Goal: Ask a question: Seek information or help from site administrators or community

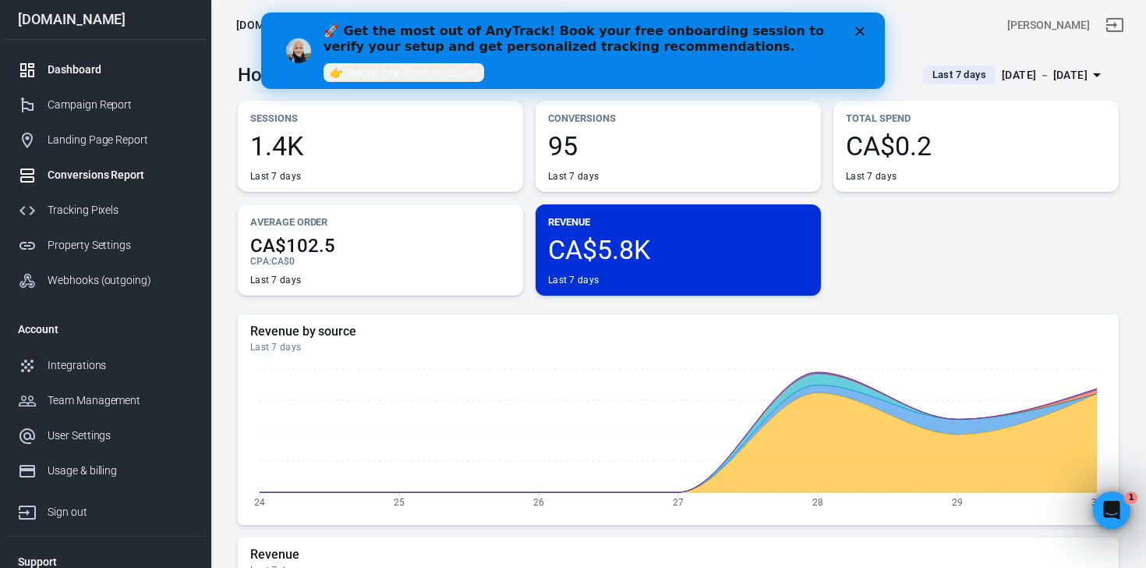
click at [87, 172] on div "Conversions Report" at bounding box center [120, 175] width 145 height 16
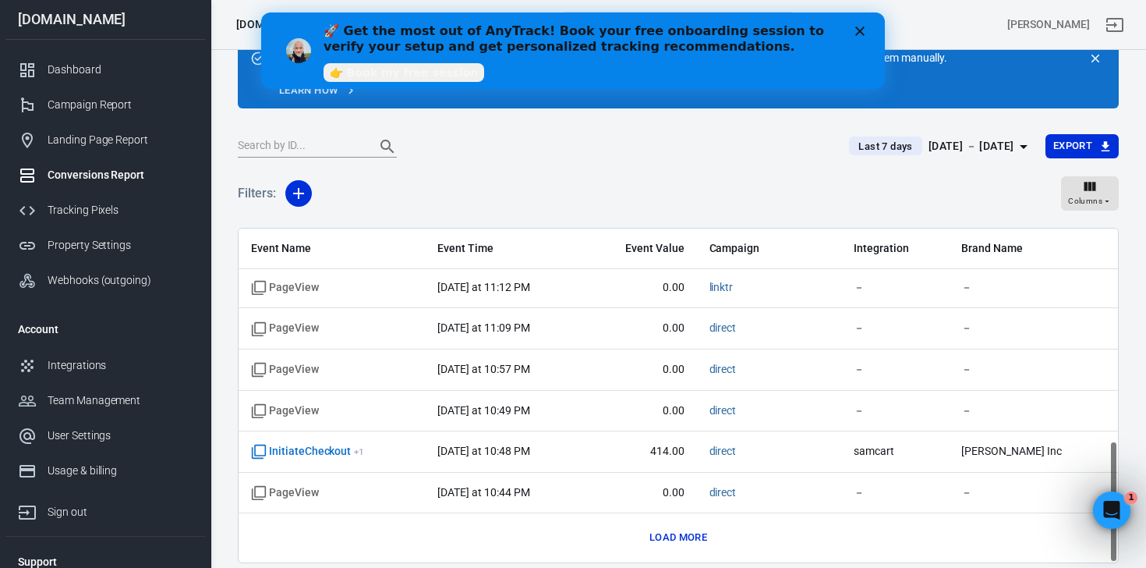
scroll to position [119, 0]
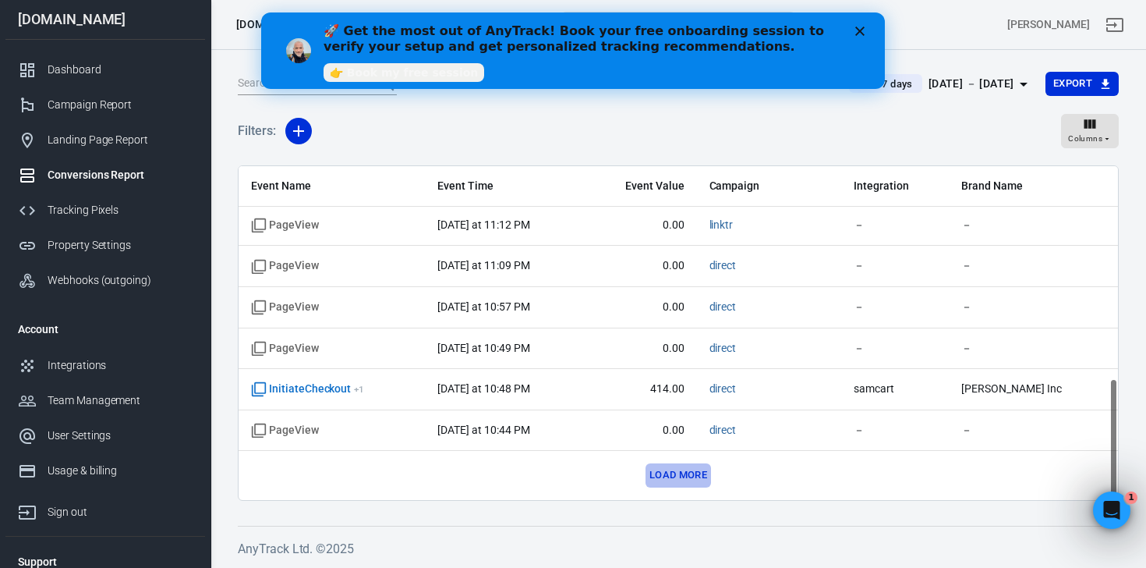
click at [681, 474] on button "Load more" at bounding box center [678, 475] width 65 height 24
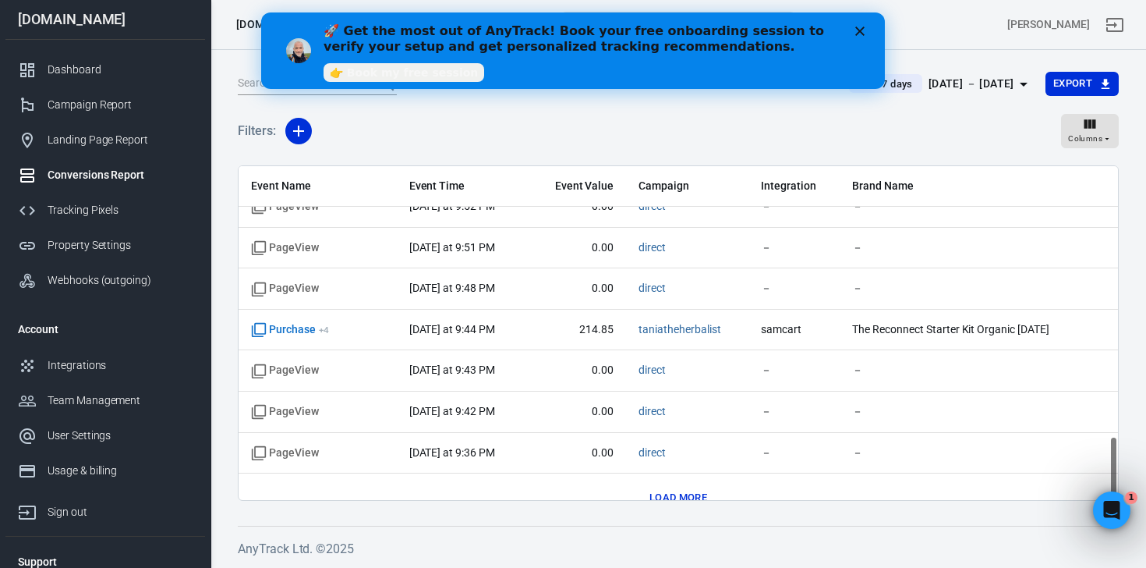
scroll to position [1396, 0]
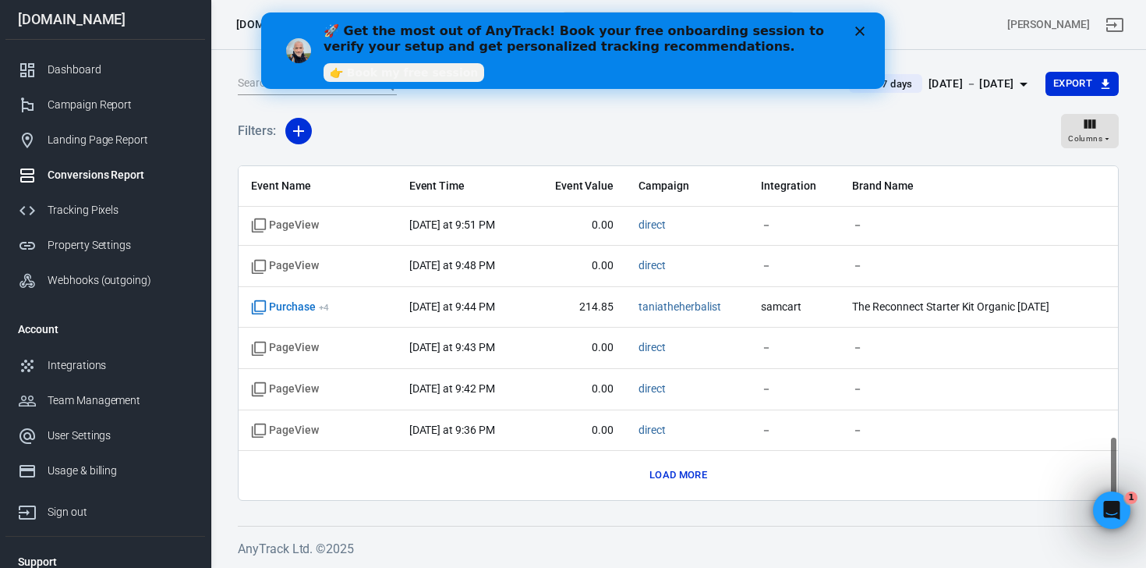
click at [683, 470] on button "Load more" at bounding box center [678, 475] width 65 height 24
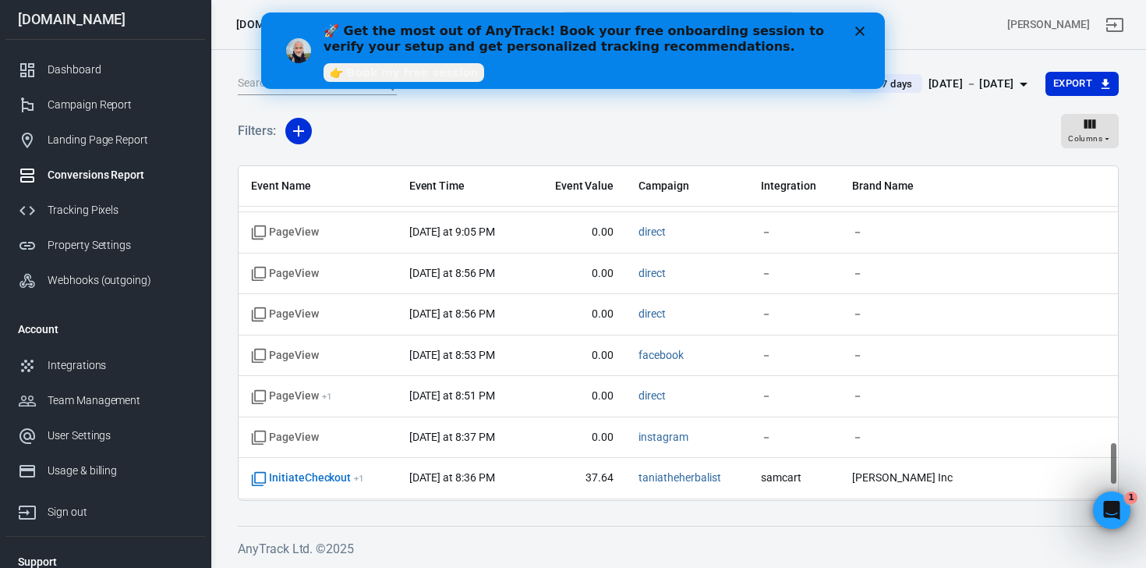
scroll to position [2216, 0]
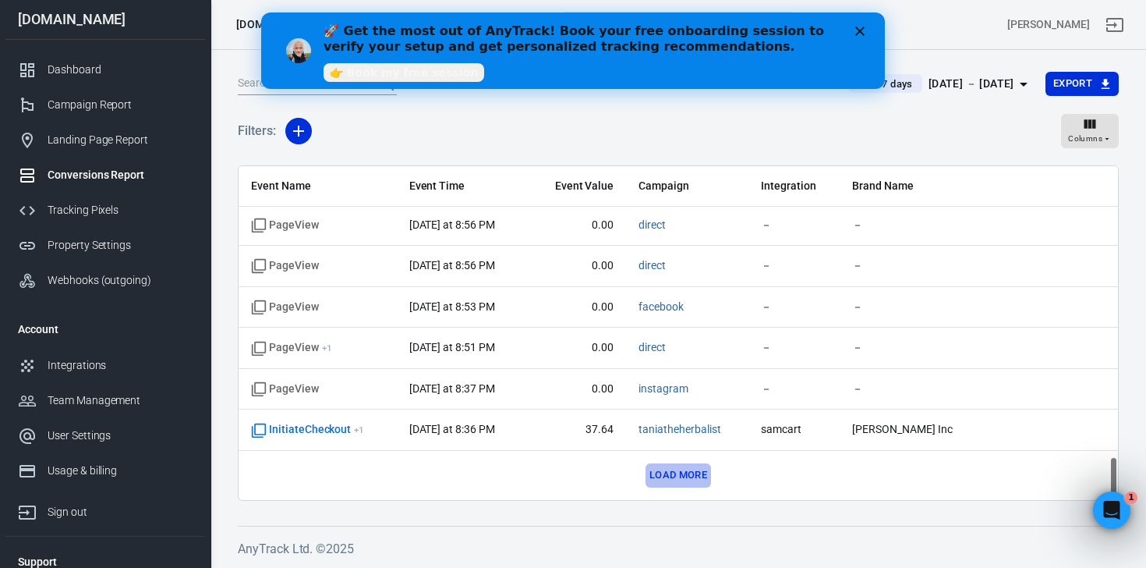
click at [652, 481] on button "Load more" at bounding box center [678, 475] width 65 height 24
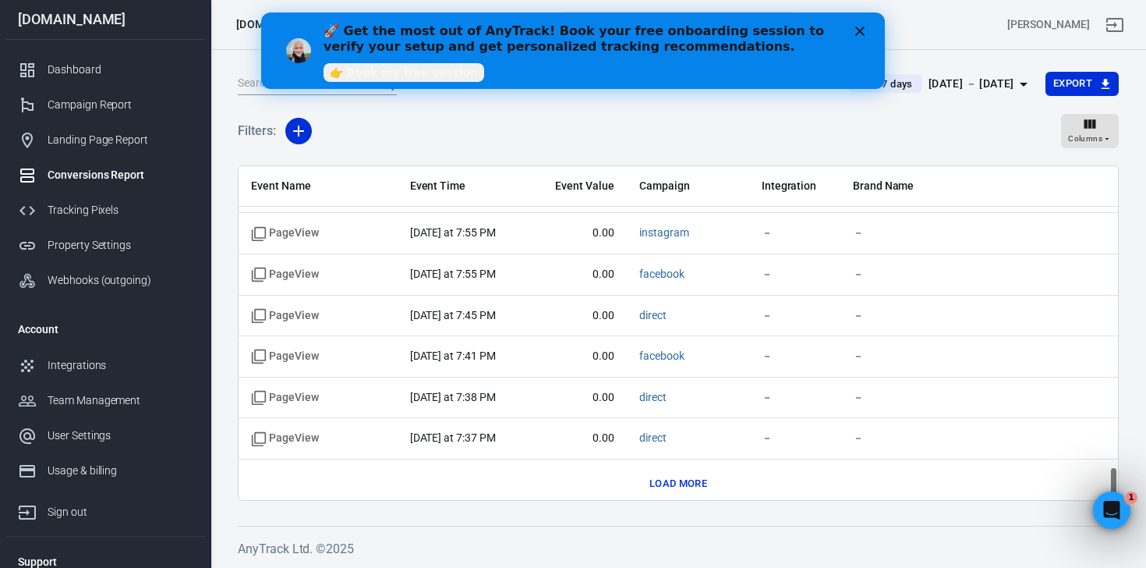
scroll to position [3036, 0]
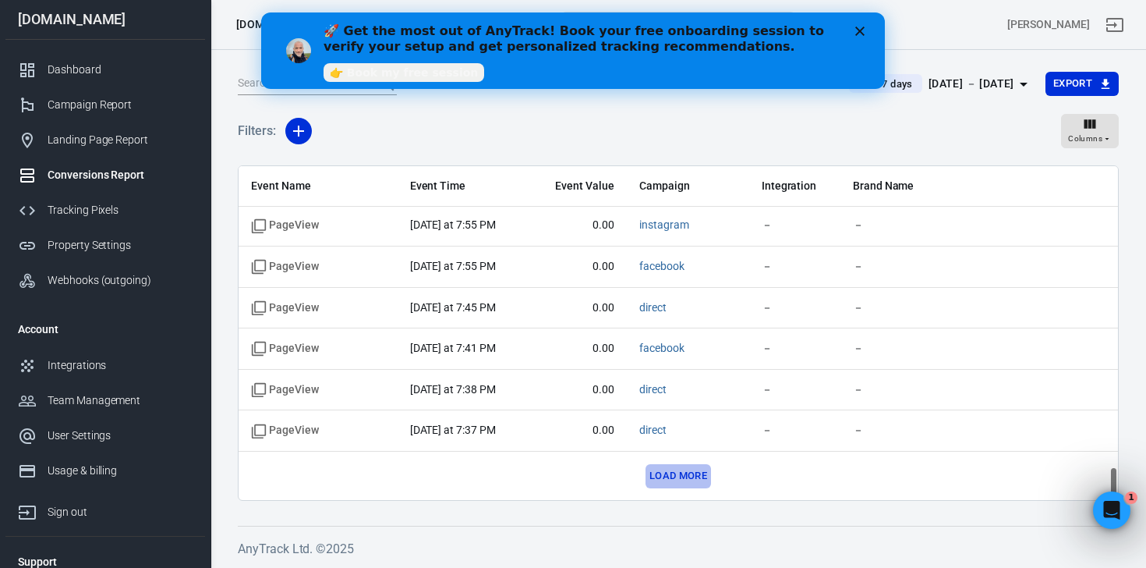
click at [698, 476] on button "Load more" at bounding box center [678, 476] width 65 height 24
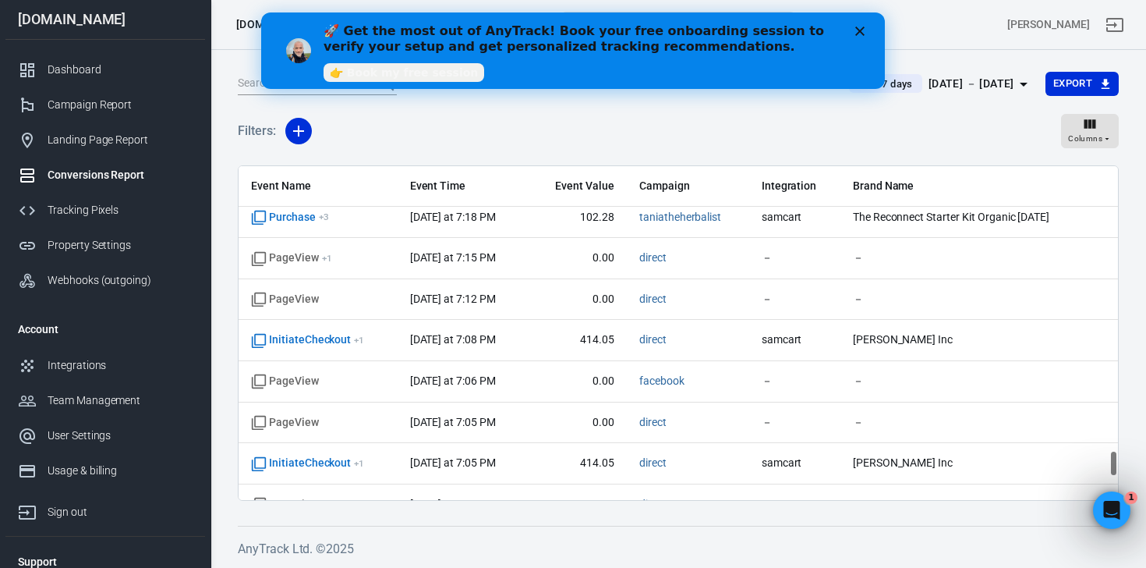
scroll to position [3629, 0]
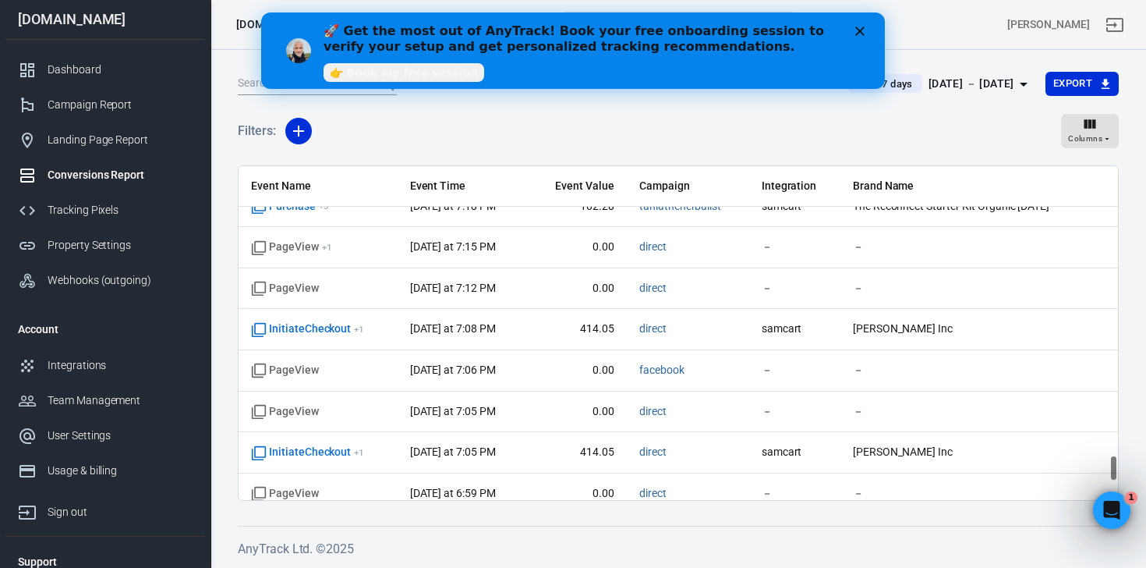
click at [1017, 83] on icon "button" at bounding box center [1023, 84] width 19 height 19
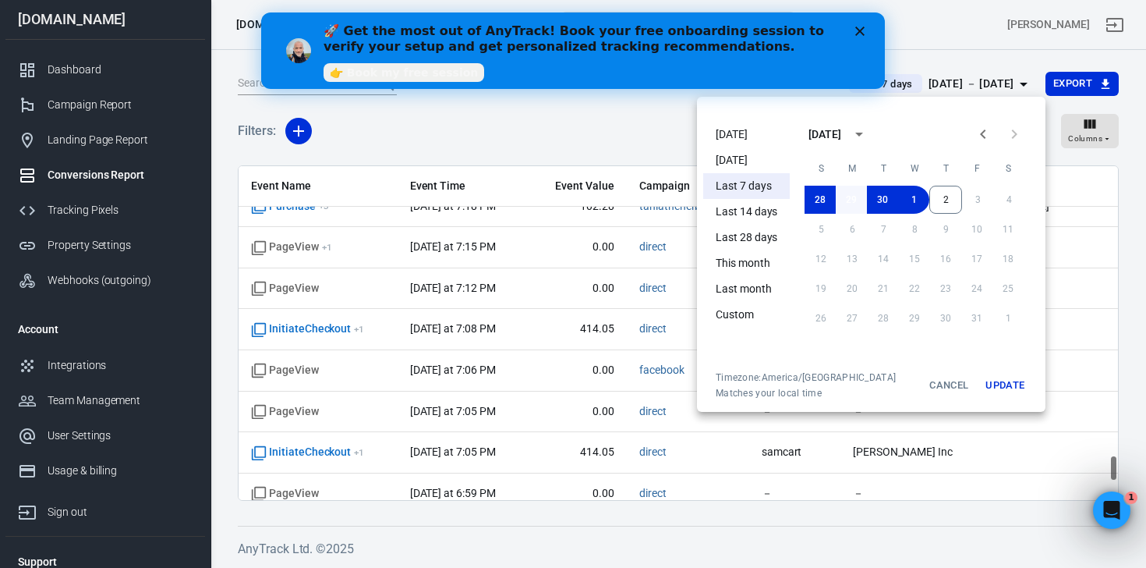
click at [857, 202] on button "29" at bounding box center [851, 200] width 31 height 28
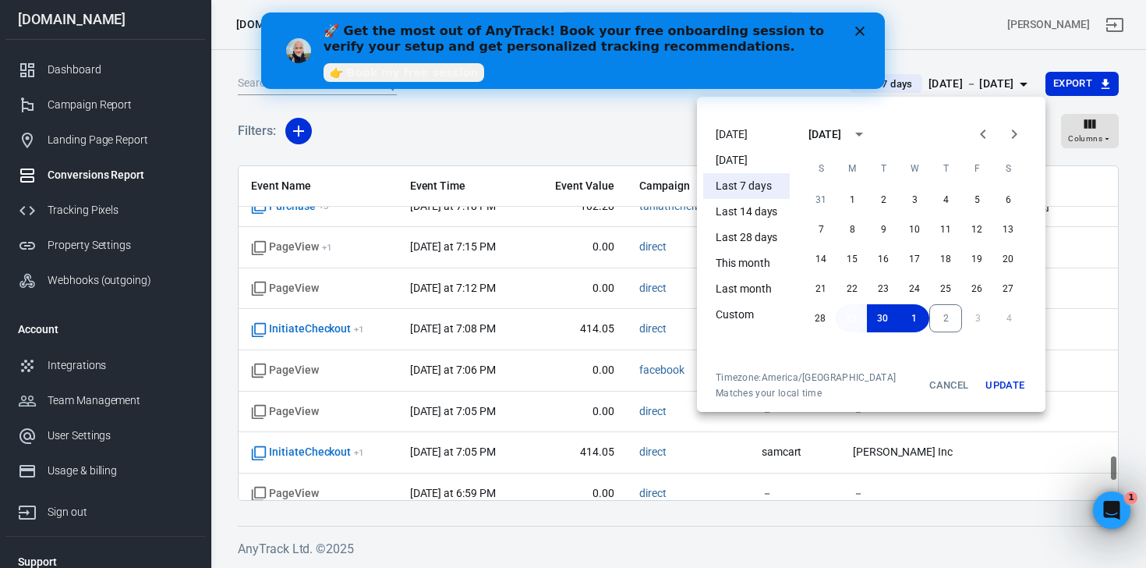
click at [847, 318] on button "29" at bounding box center [851, 318] width 31 height 28
click at [1001, 374] on button "Update" at bounding box center [1005, 385] width 50 height 28
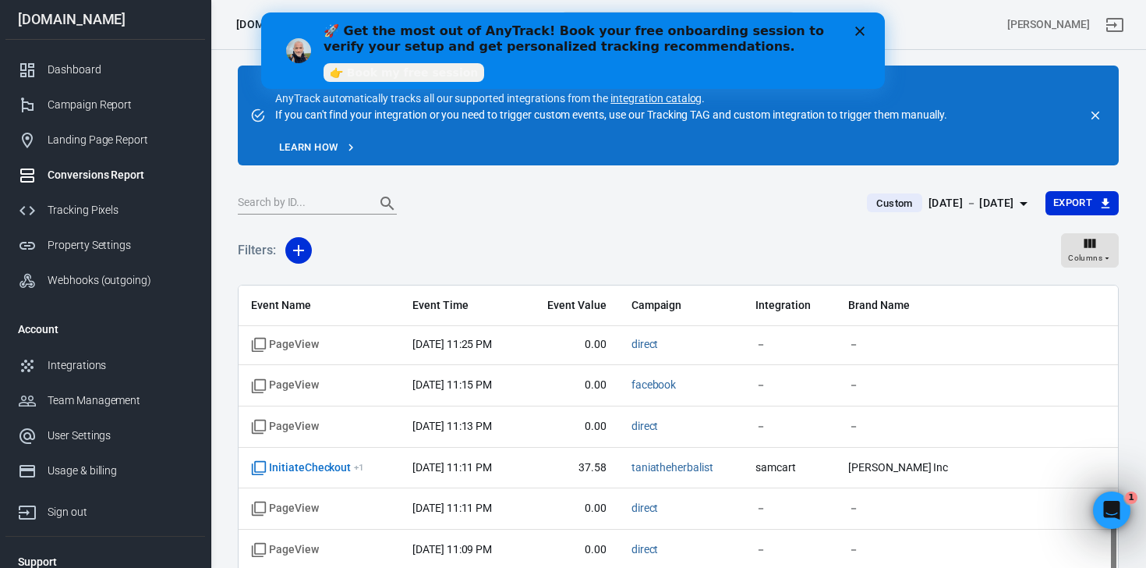
scroll to position [119, 0]
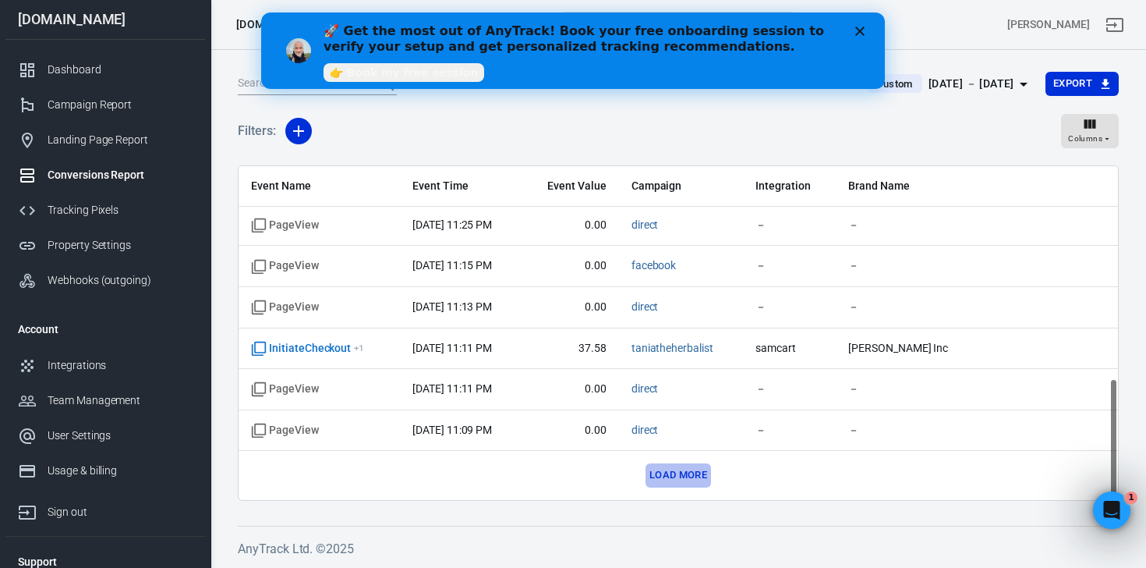
click at [681, 476] on button "Load more" at bounding box center [678, 475] width 65 height 24
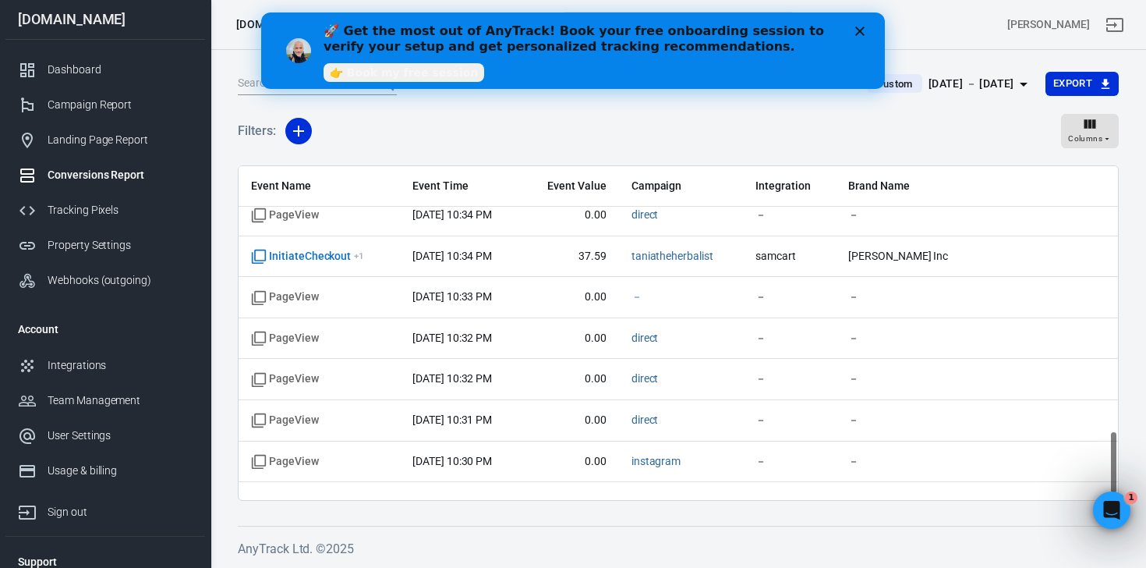
scroll to position [1396, 0]
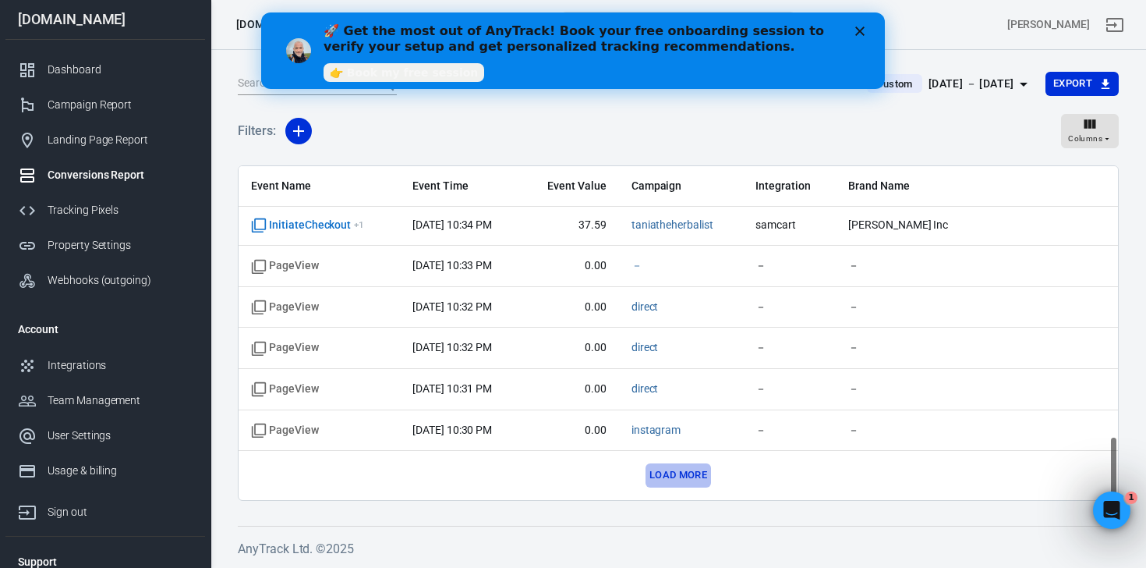
click at [669, 476] on button "Load more" at bounding box center [678, 475] width 65 height 24
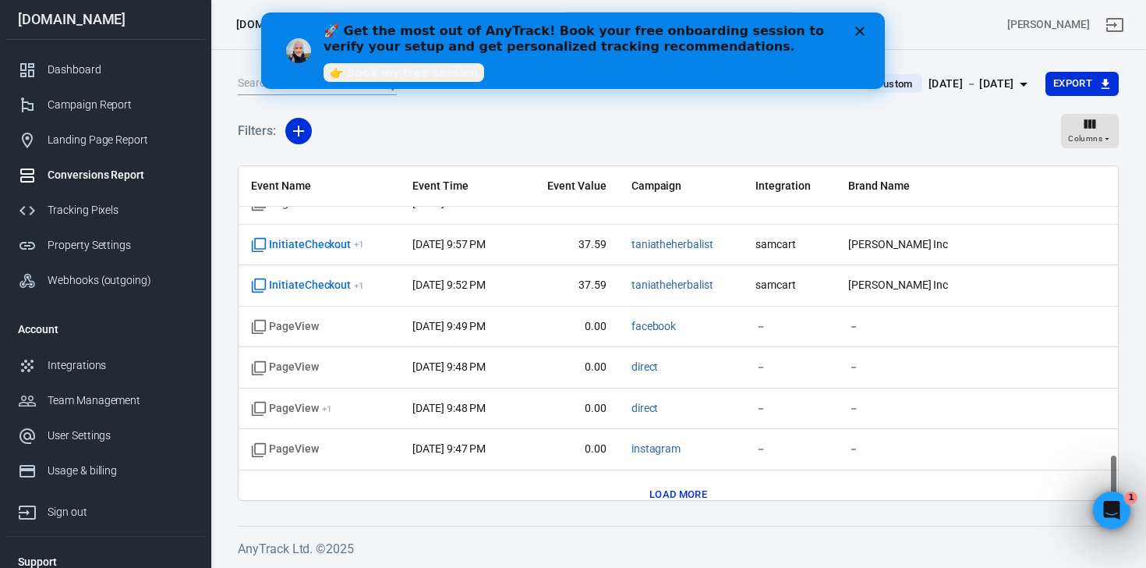
scroll to position [2216, 0]
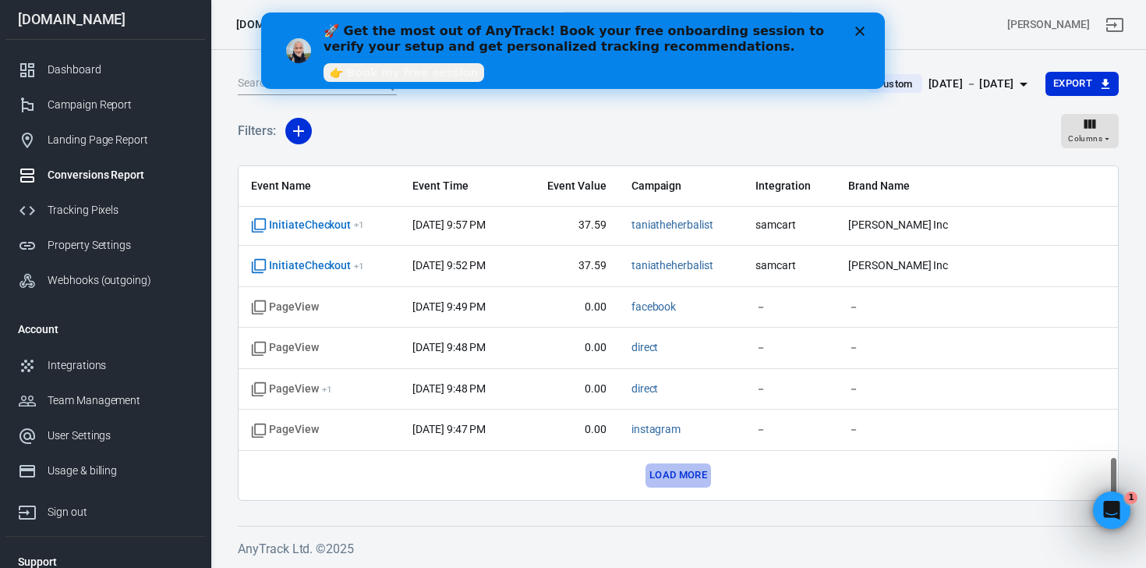
click at [662, 469] on button "Load more" at bounding box center [678, 475] width 65 height 24
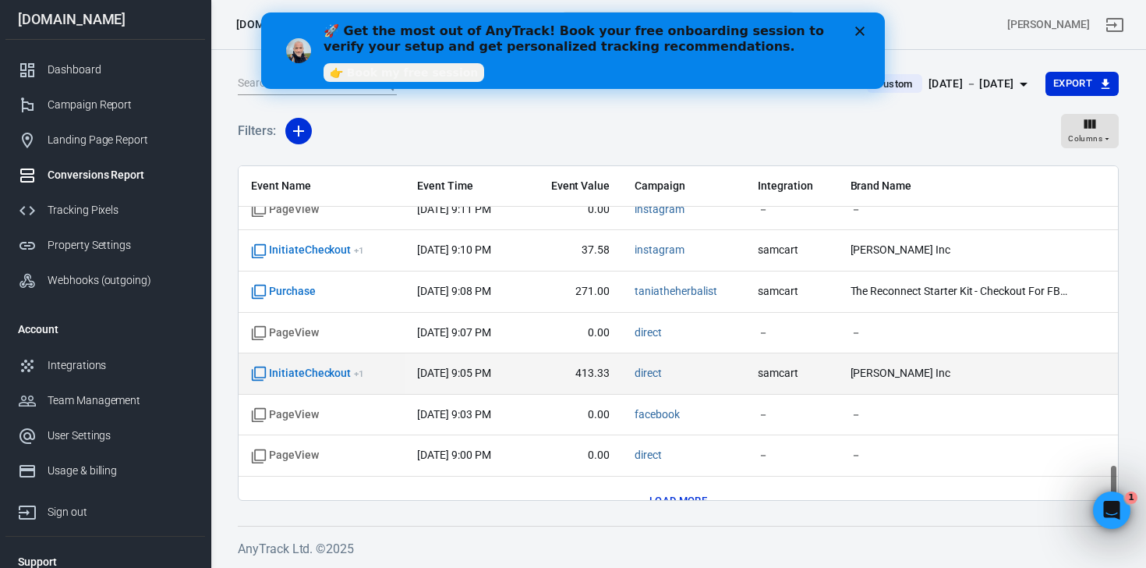
scroll to position [3036, 0]
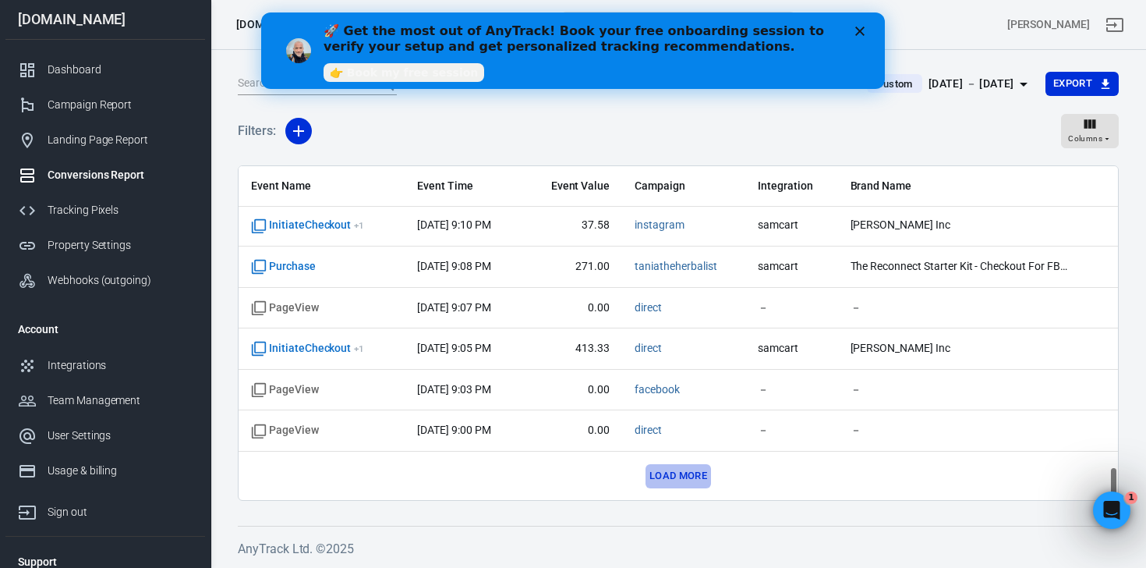
click at [677, 476] on button "Load more" at bounding box center [678, 476] width 65 height 24
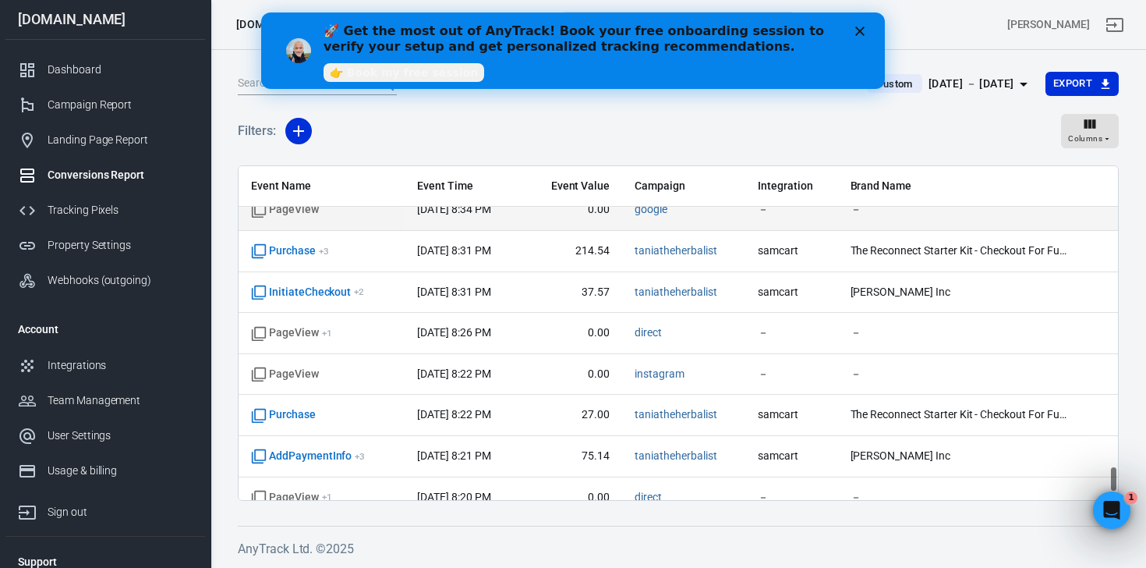
scroll to position [3856, 0]
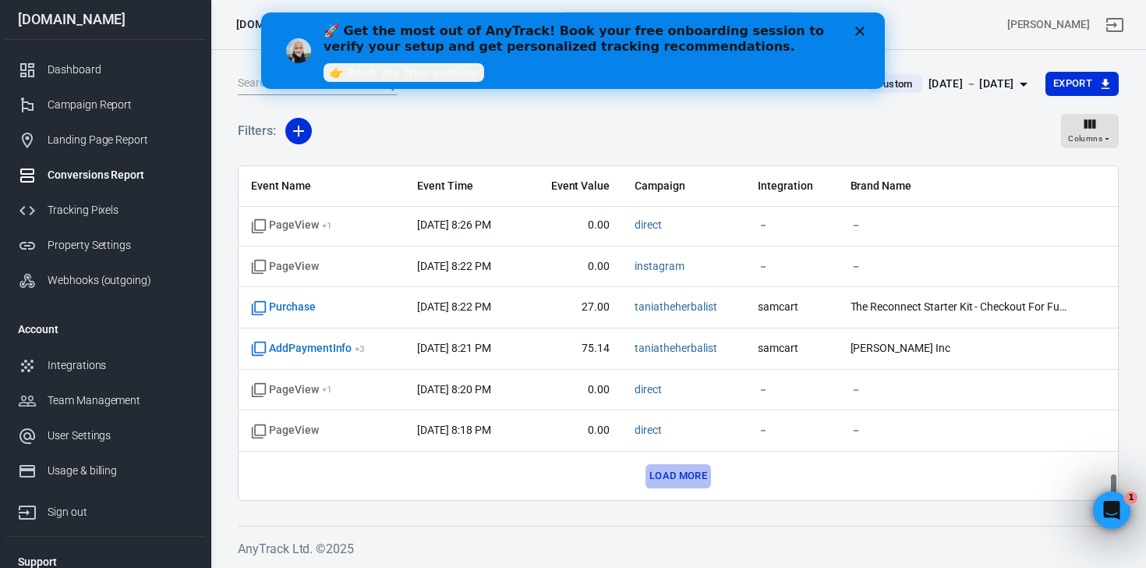
click at [678, 472] on button "Load more" at bounding box center [678, 476] width 65 height 24
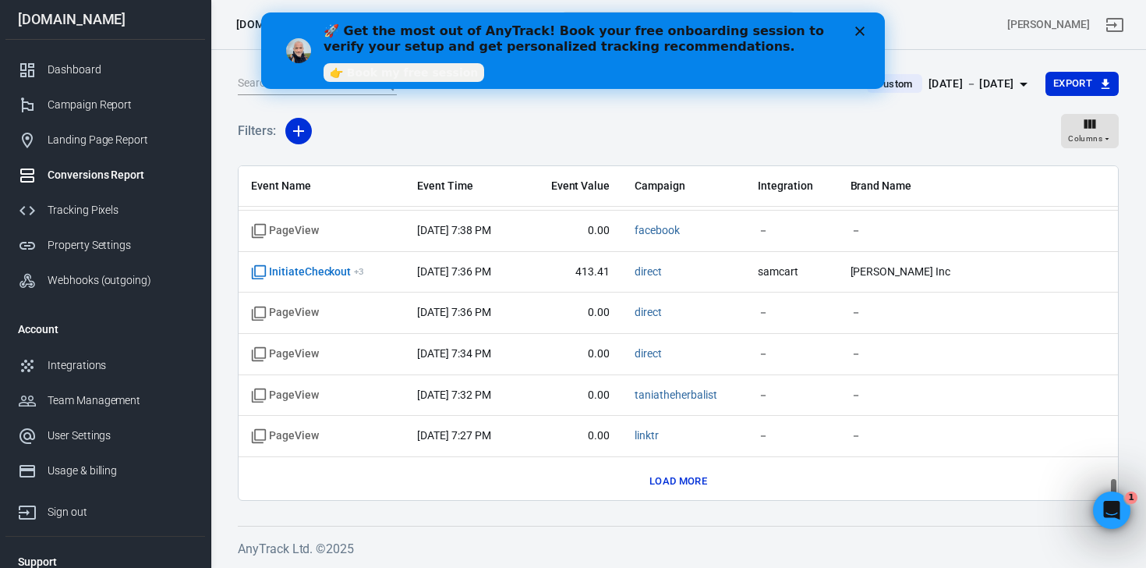
scroll to position [4676, 0]
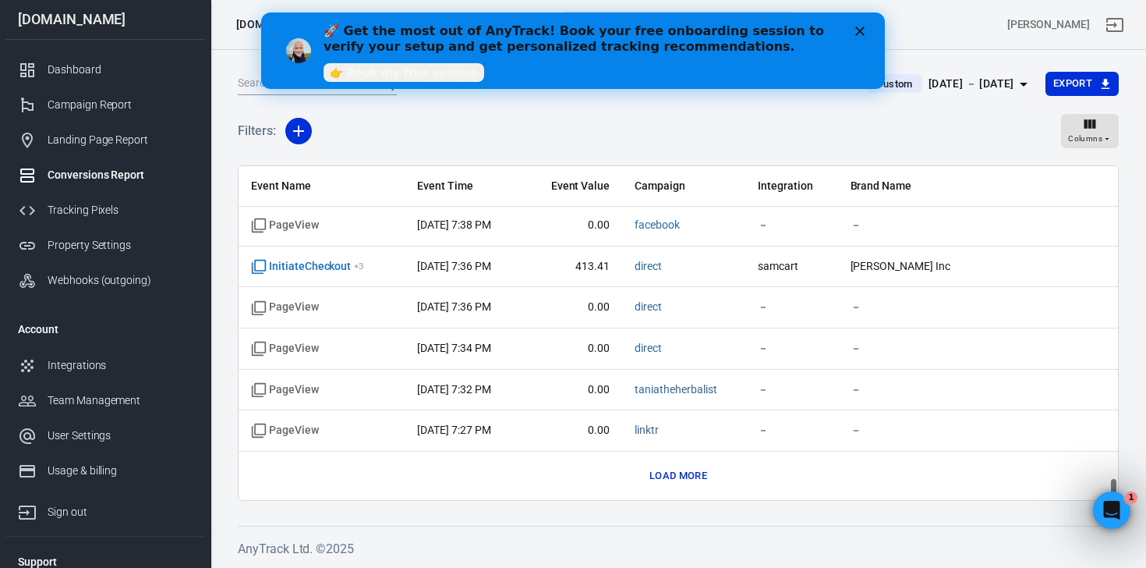
click at [695, 474] on button "Load more" at bounding box center [678, 476] width 65 height 24
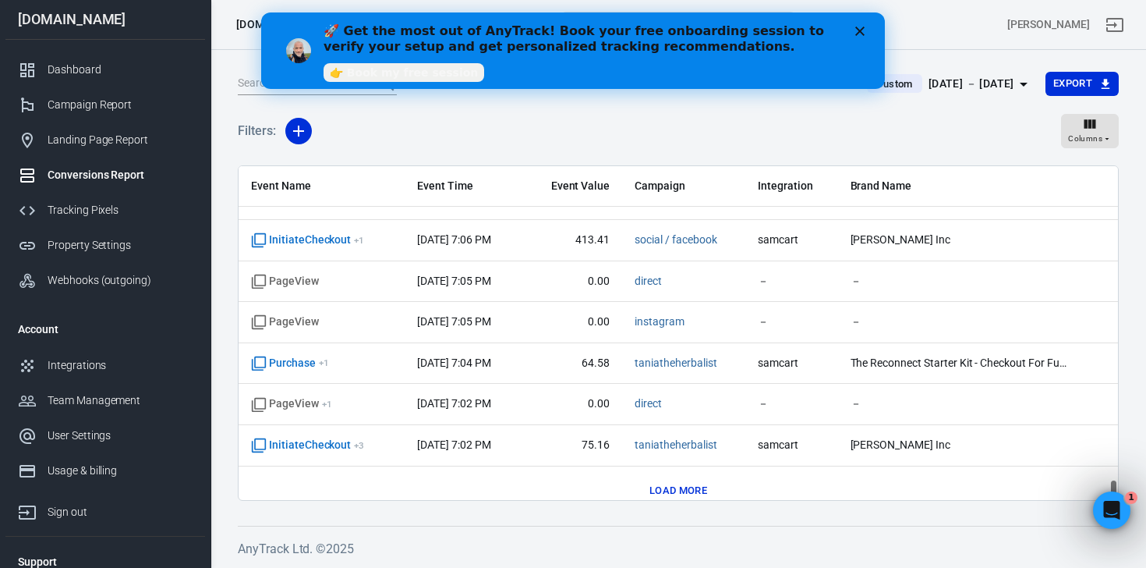
scroll to position [5481, 0]
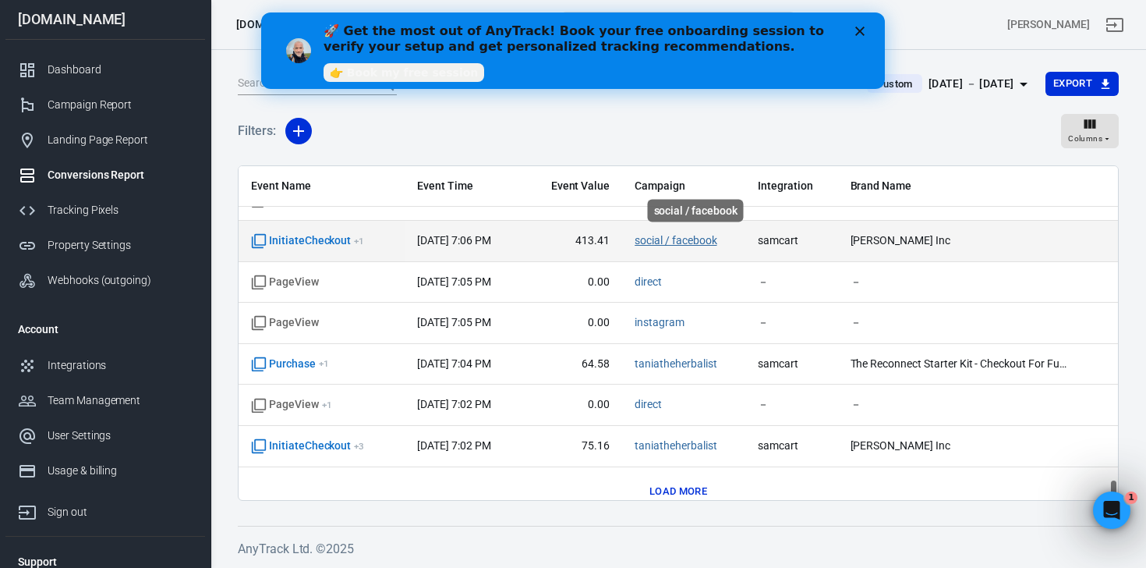
click at [714, 241] on link "social / facebook" at bounding box center [676, 240] width 82 height 12
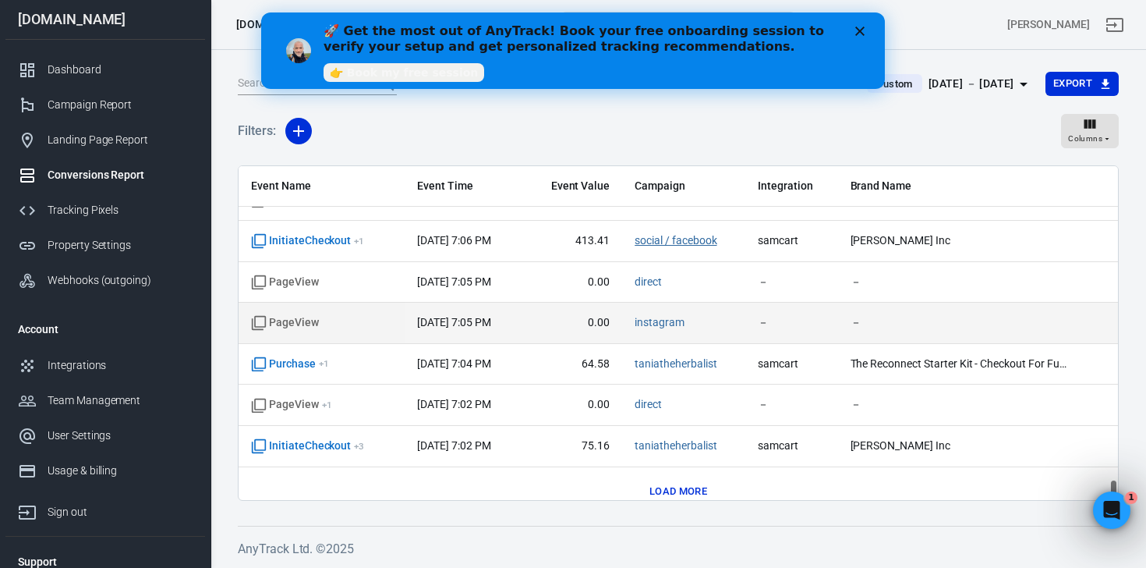
scroll to position [5496, 0]
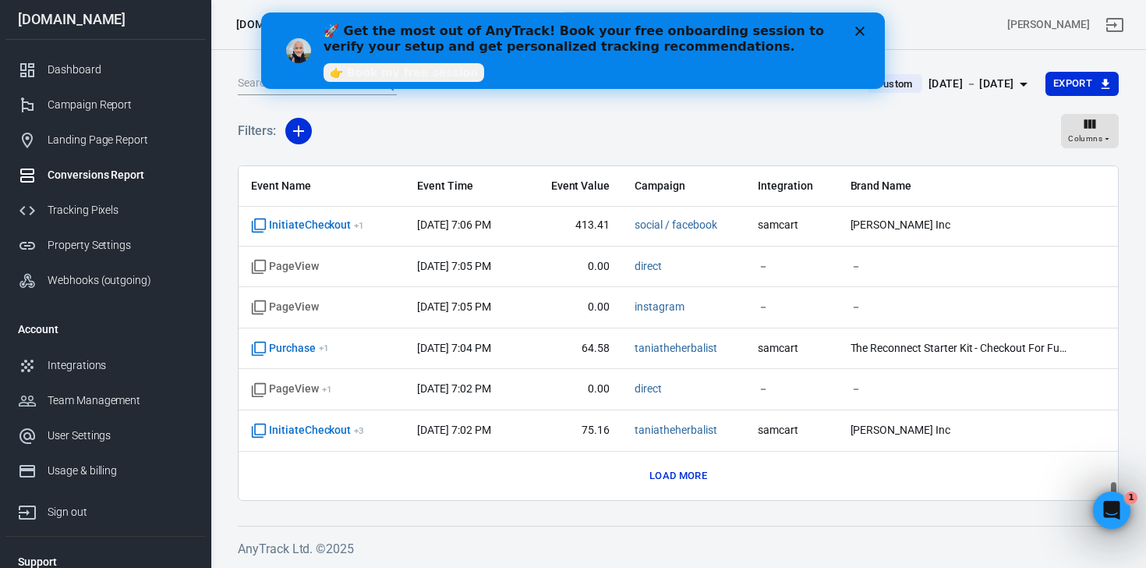
click at [689, 470] on button "Load more" at bounding box center [678, 476] width 65 height 24
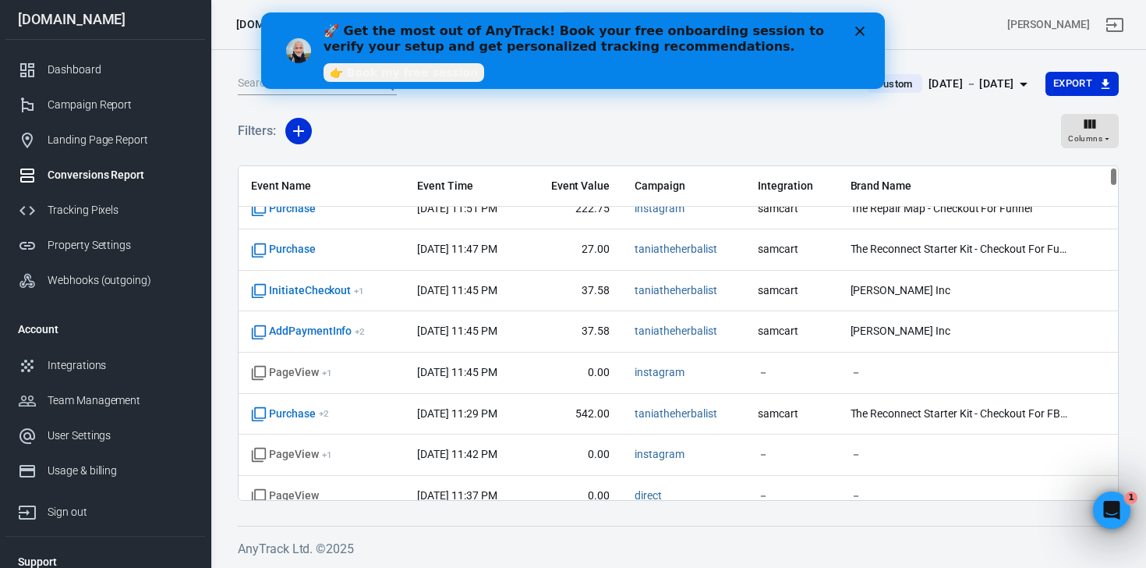
scroll to position [0, 0]
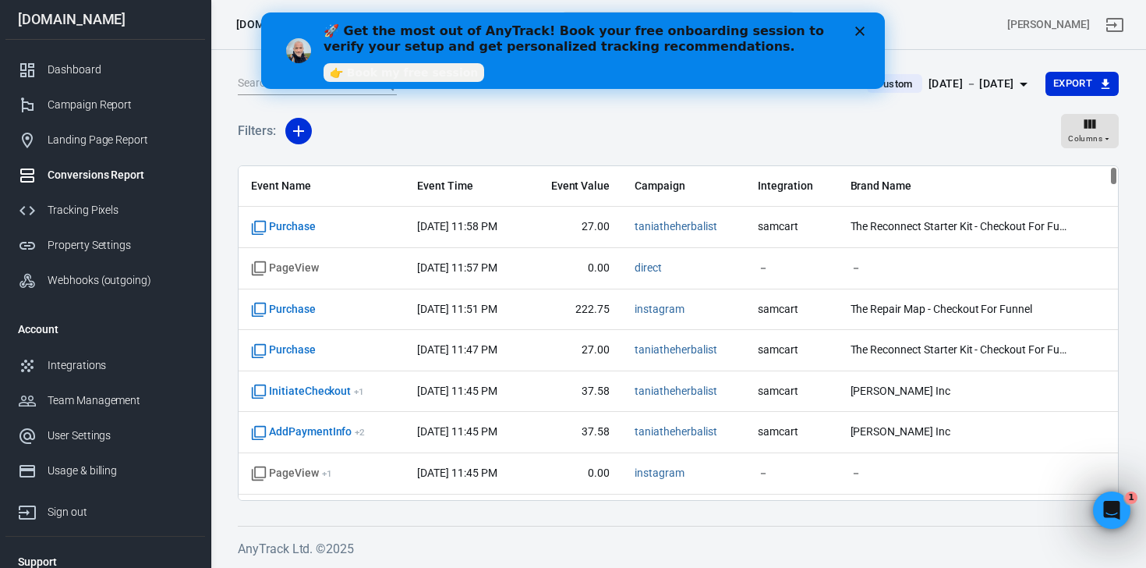
click at [974, 80] on div "Sep 29 － Sep 29, 2025" at bounding box center [972, 83] width 86 height 19
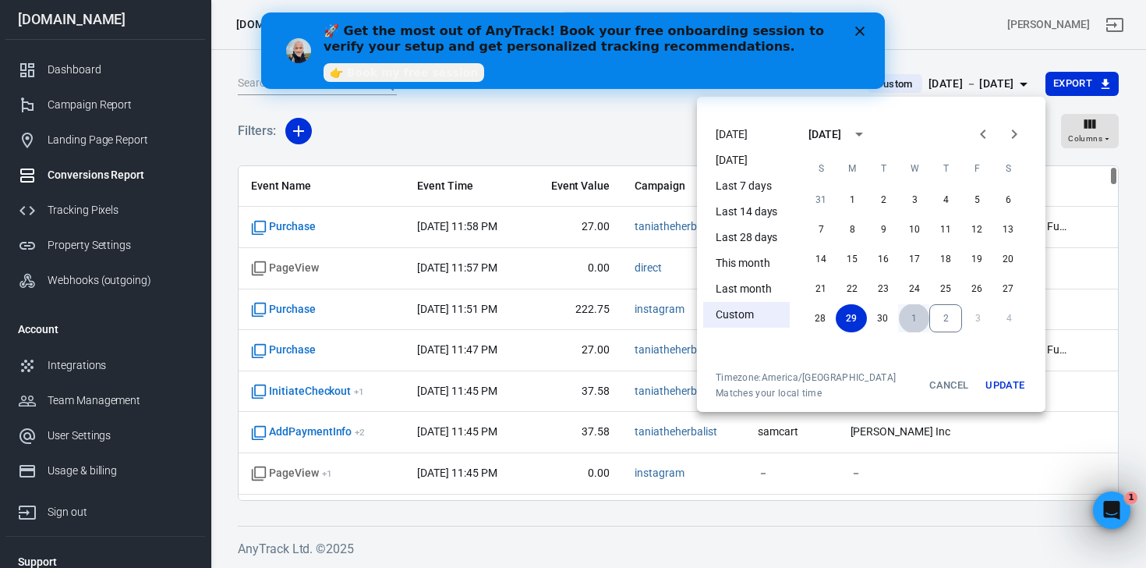
click at [909, 318] on button "1" at bounding box center [913, 318] width 31 height 28
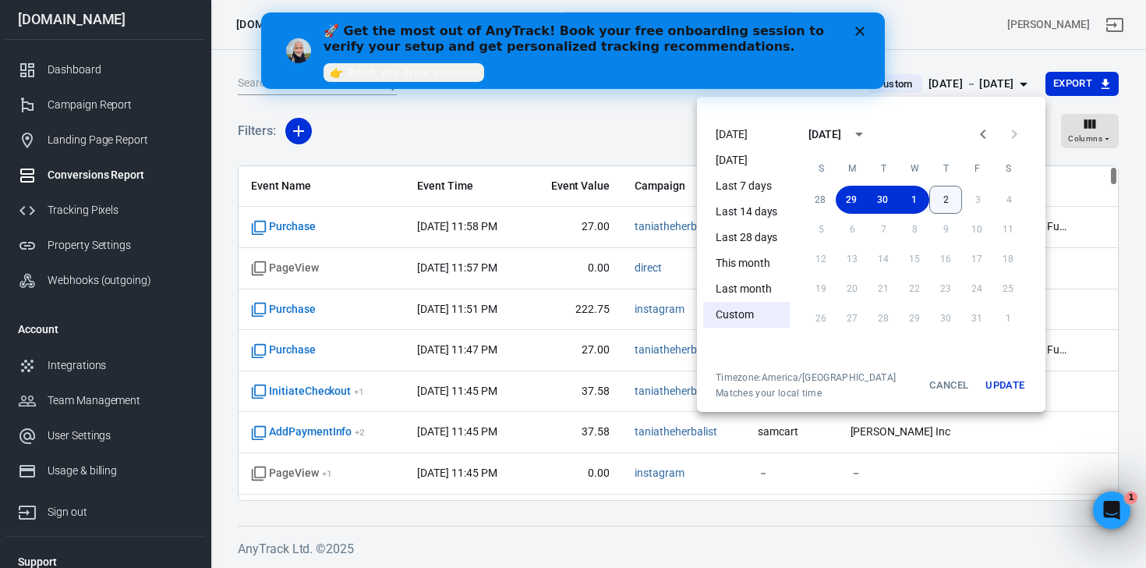
click at [939, 197] on button "2" at bounding box center [945, 200] width 33 height 28
click at [1016, 381] on button "Update" at bounding box center [1005, 385] width 50 height 28
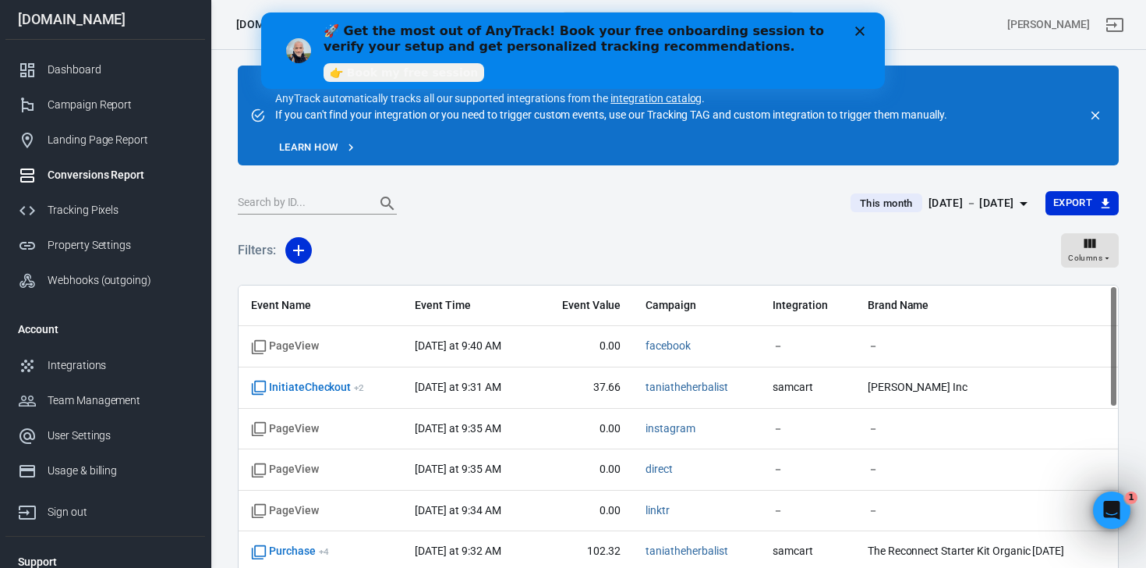
click at [976, 221] on div "This month Oct 1 － Oct 2, 2025 Export" at bounding box center [678, 209] width 881 height 38
click at [979, 184] on main "Use the Tracking TAG to trigger conversion events AnyTrack automatically tracks…" at bounding box center [678, 342] width 881 height 554
click at [979, 200] on div "Oct 1 － Oct 2, 2025" at bounding box center [972, 202] width 86 height 19
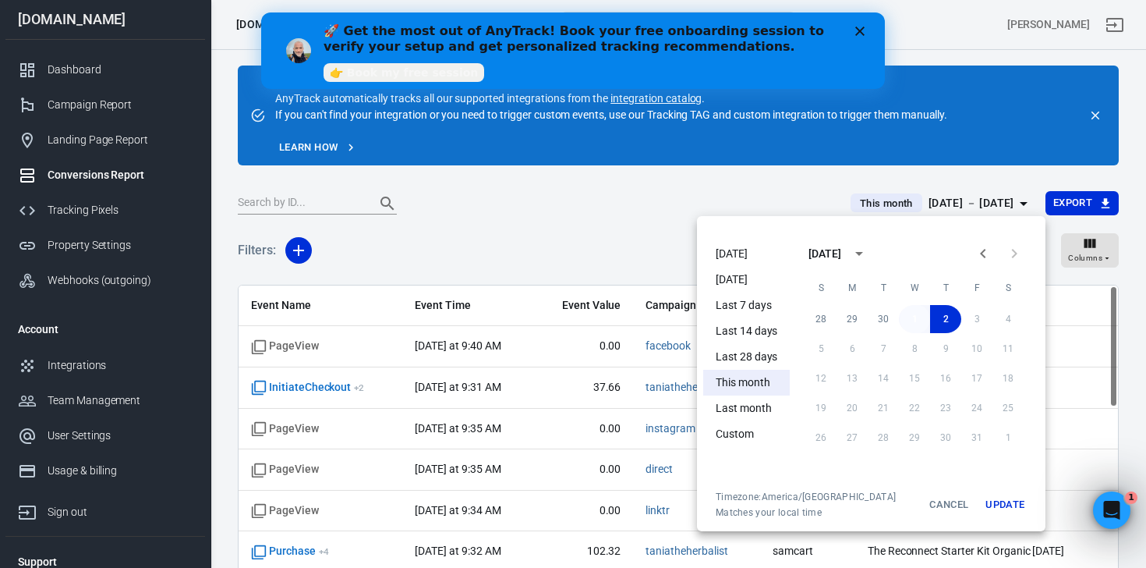
click at [914, 315] on button "1" at bounding box center [914, 319] width 31 height 28
click at [930, 316] on button "2" at bounding box center [945, 319] width 31 height 28
click at [940, 316] on button "2" at bounding box center [945, 319] width 31 height 28
click at [1013, 508] on button "Update" at bounding box center [1005, 504] width 50 height 28
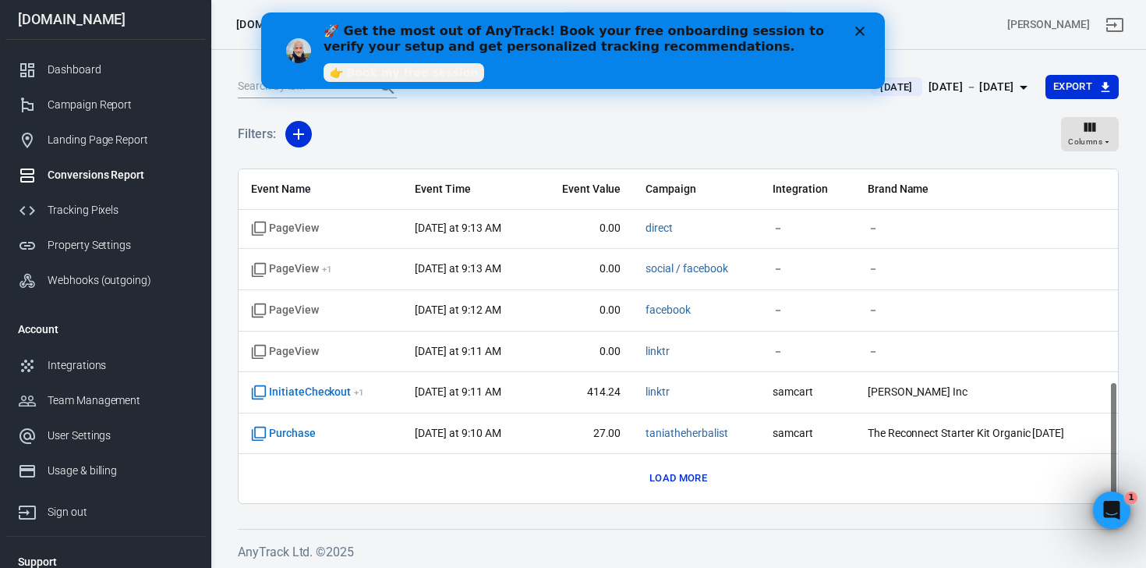
scroll to position [119, 0]
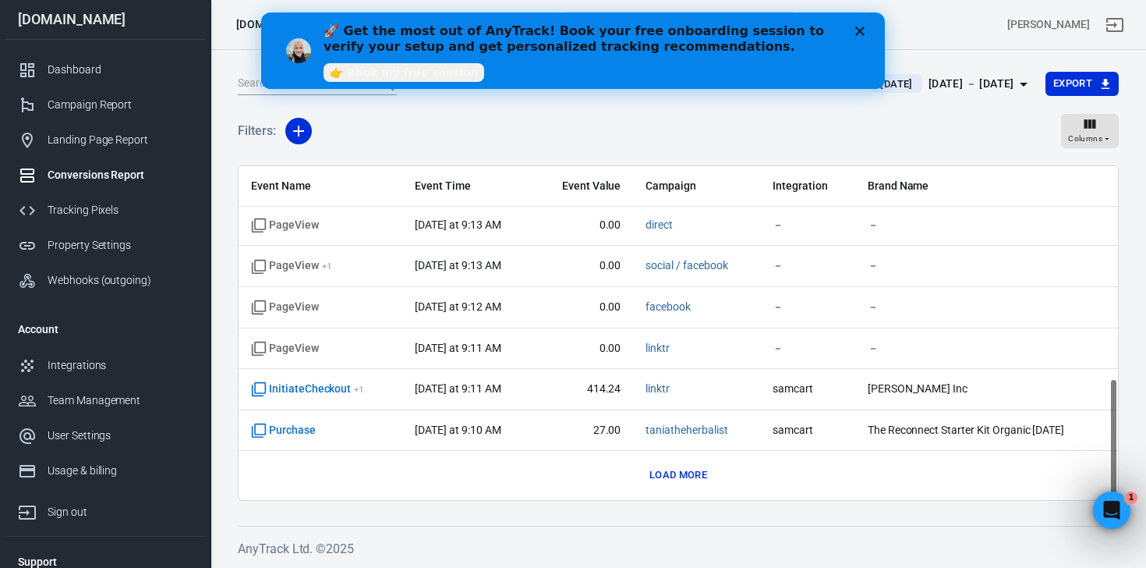
click at [685, 474] on button "Load more" at bounding box center [678, 475] width 65 height 24
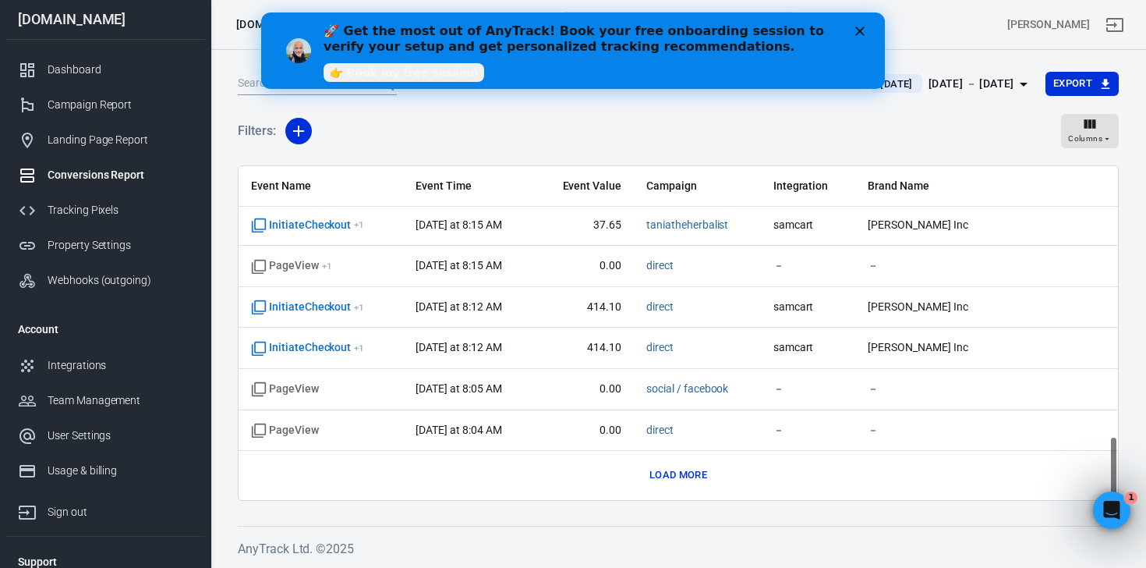
scroll to position [1396, 0]
click at [687, 475] on button "Load more" at bounding box center [678, 475] width 65 height 24
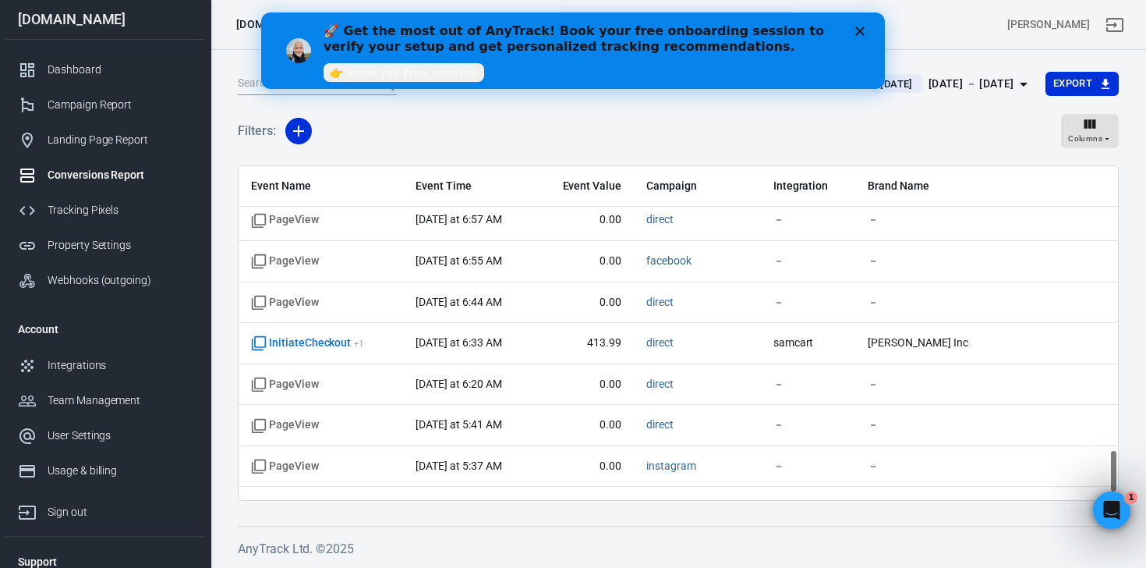
scroll to position [2216, 0]
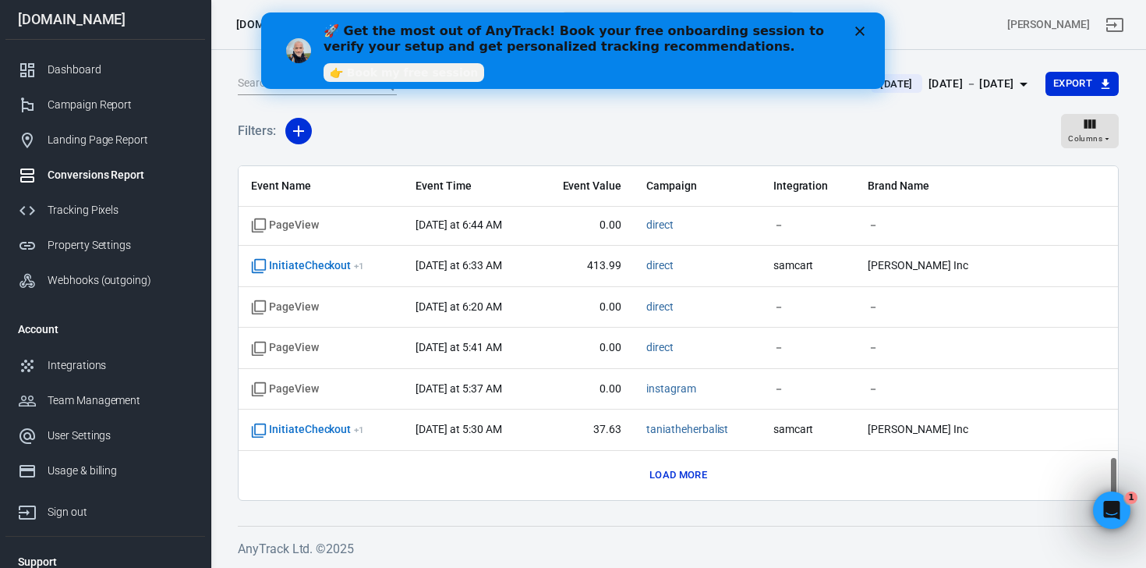
click at [691, 478] on button "Load more" at bounding box center [678, 475] width 65 height 24
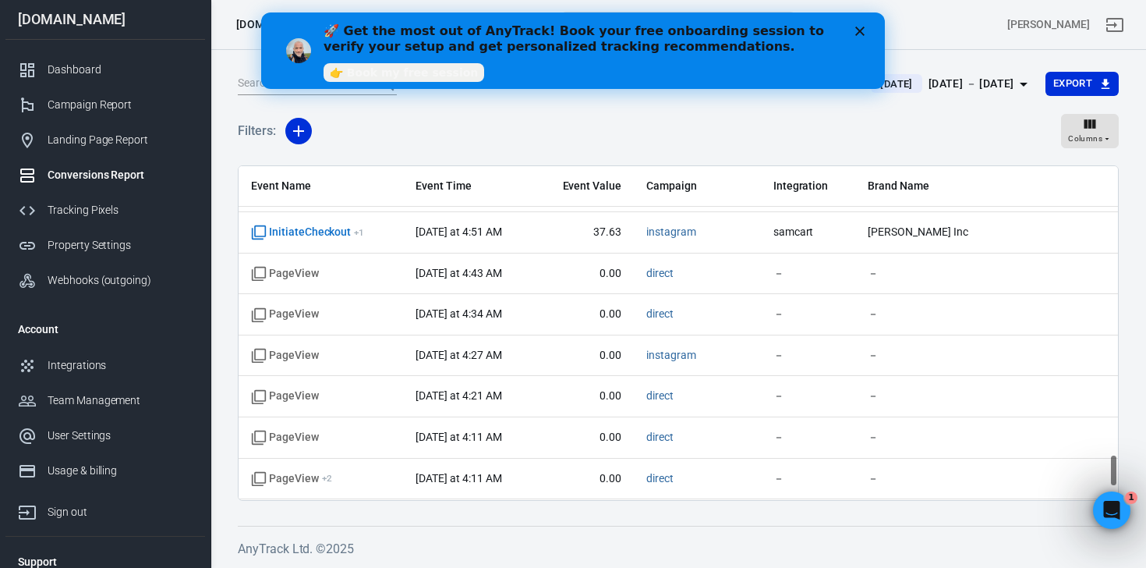
scroll to position [3036, 0]
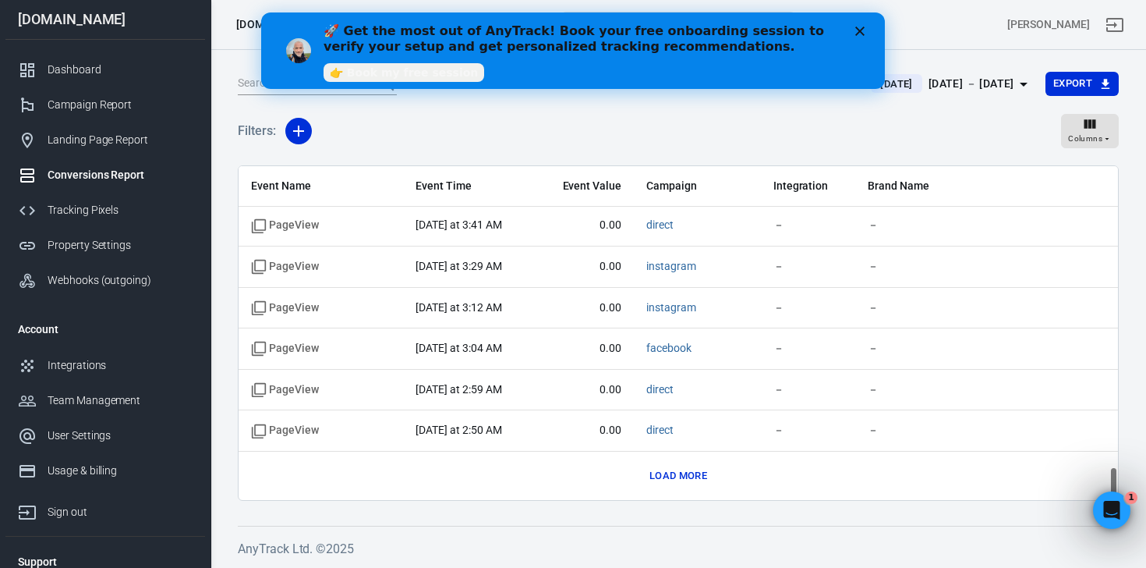
click at [681, 472] on button "Load more" at bounding box center [678, 476] width 65 height 24
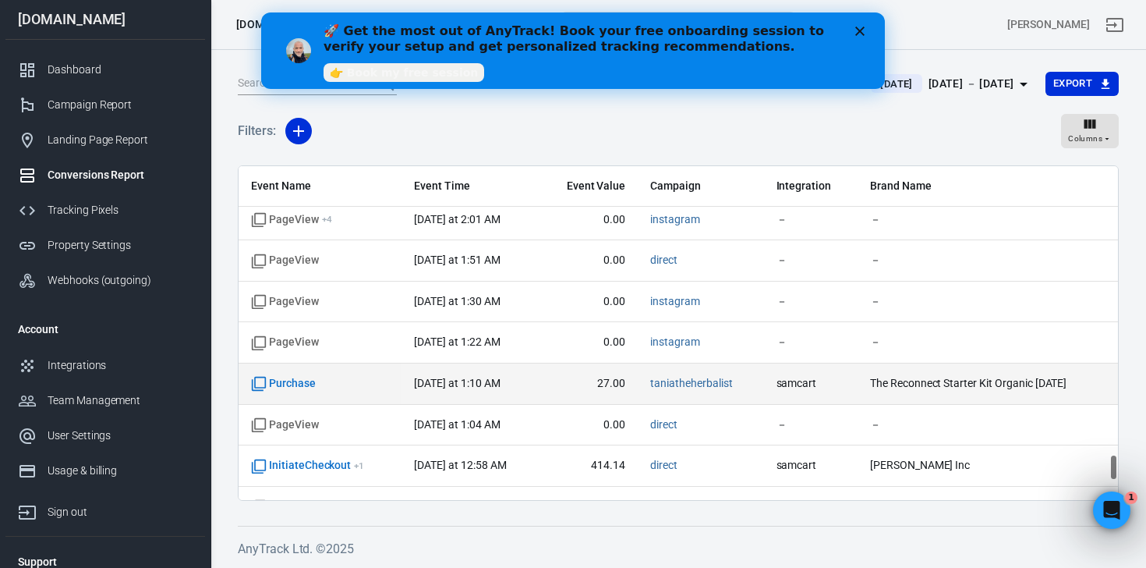
scroll to position [3617, 0]
click at [692, 384] on link "taniatheherbalist" at bounding box center [691, 382] width 82 height 12
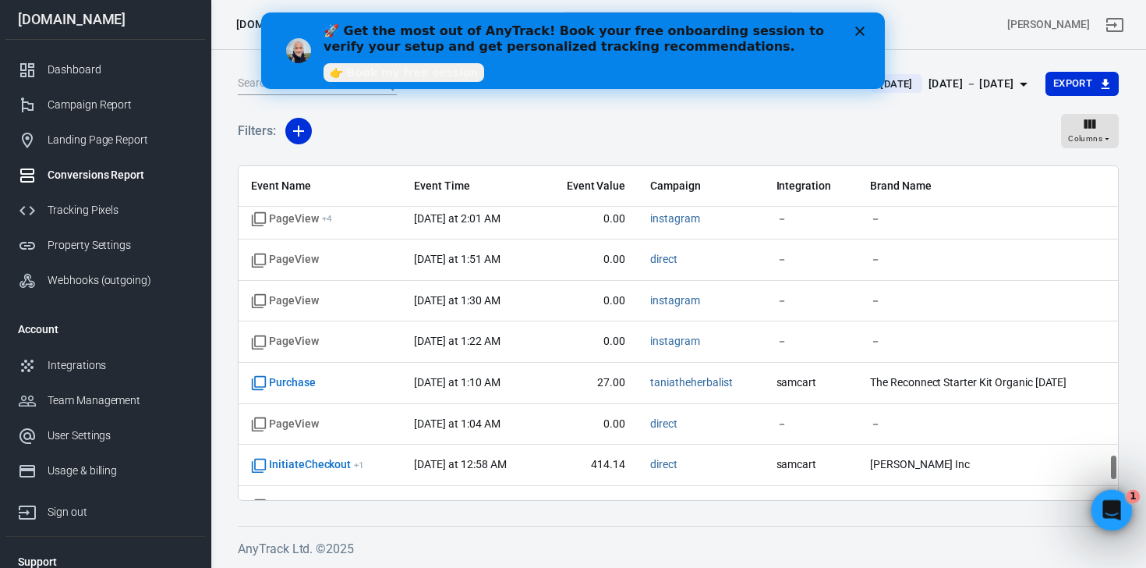
click at [1112, 501] on icon "Open Intercom Messenger" at bounding box center [1110, 508] width 26 height 26
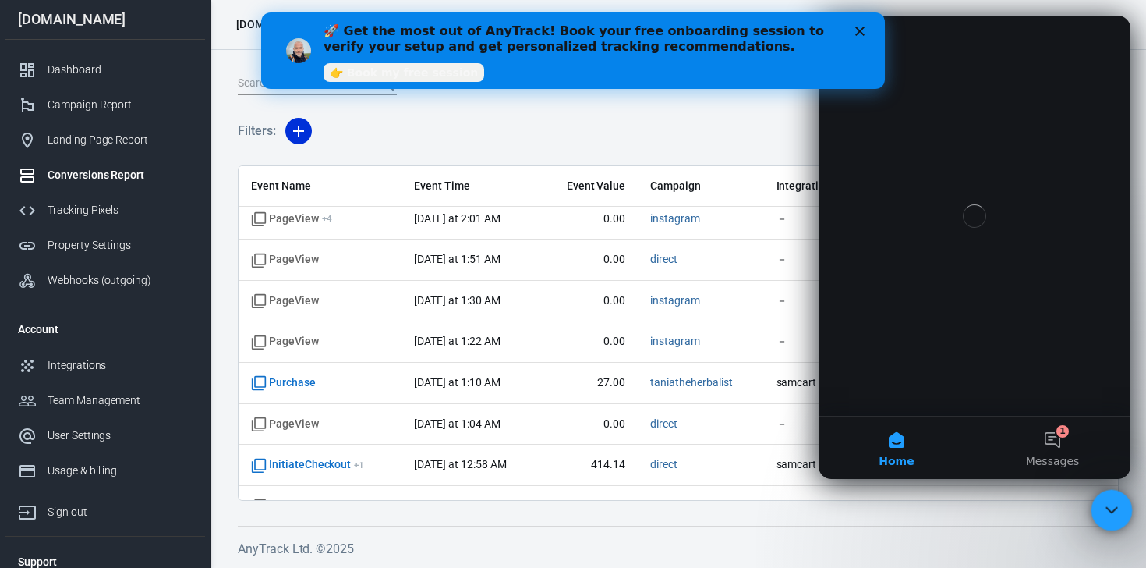
scroll to position [0, 0]
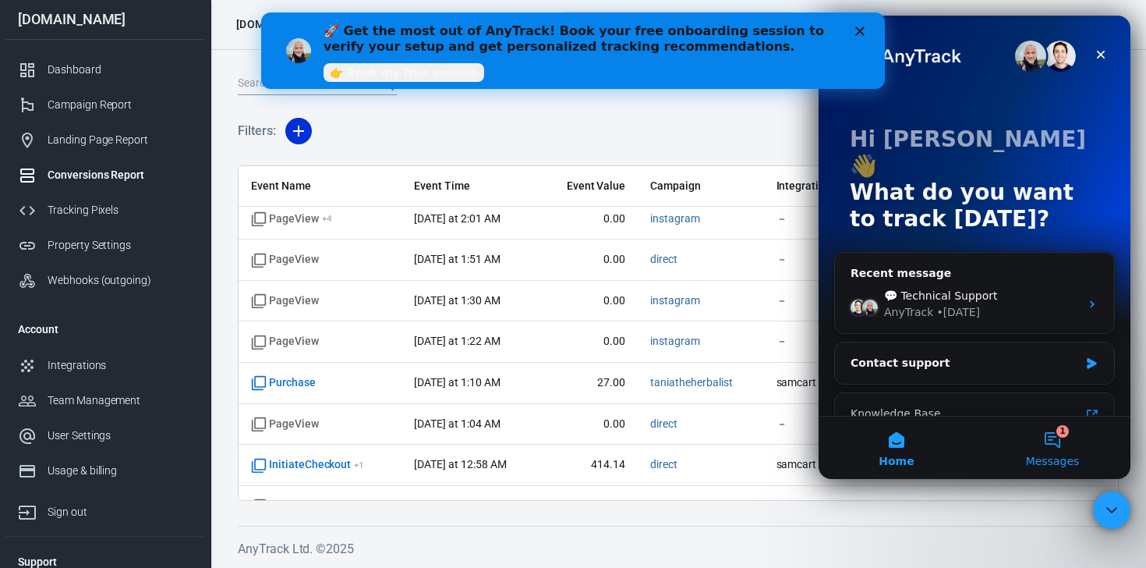
click at [1049, 427] on button "1 Messages" at bounding box center [1052, 447] width 156 height 62
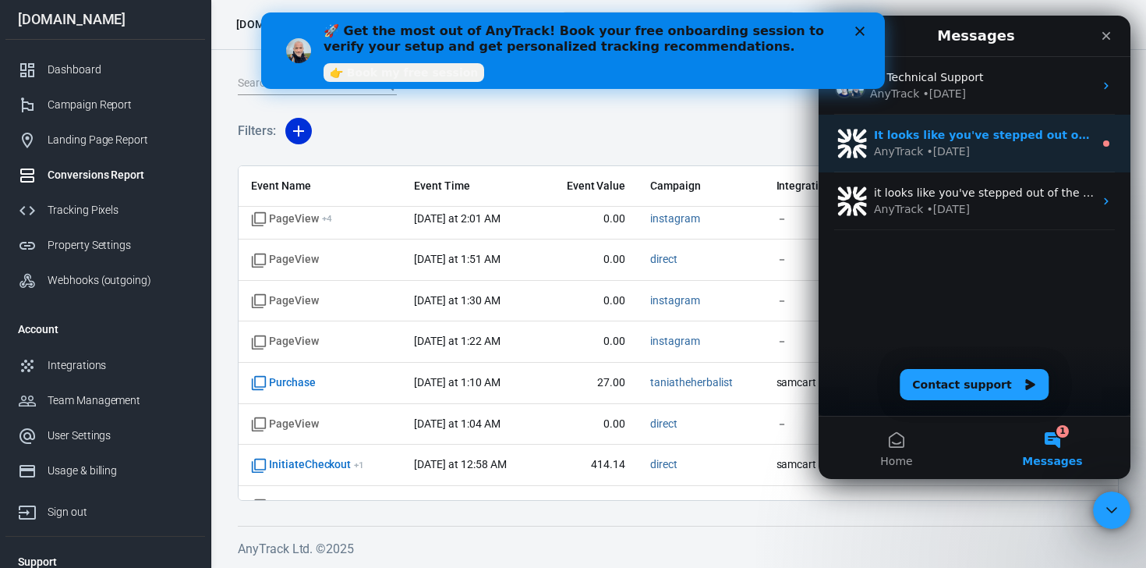
click at [946, 161] on div "It looks like you've stepped out of the chat so I will close the conversation. …" at bounding box center [975, 144] width 312 height 58
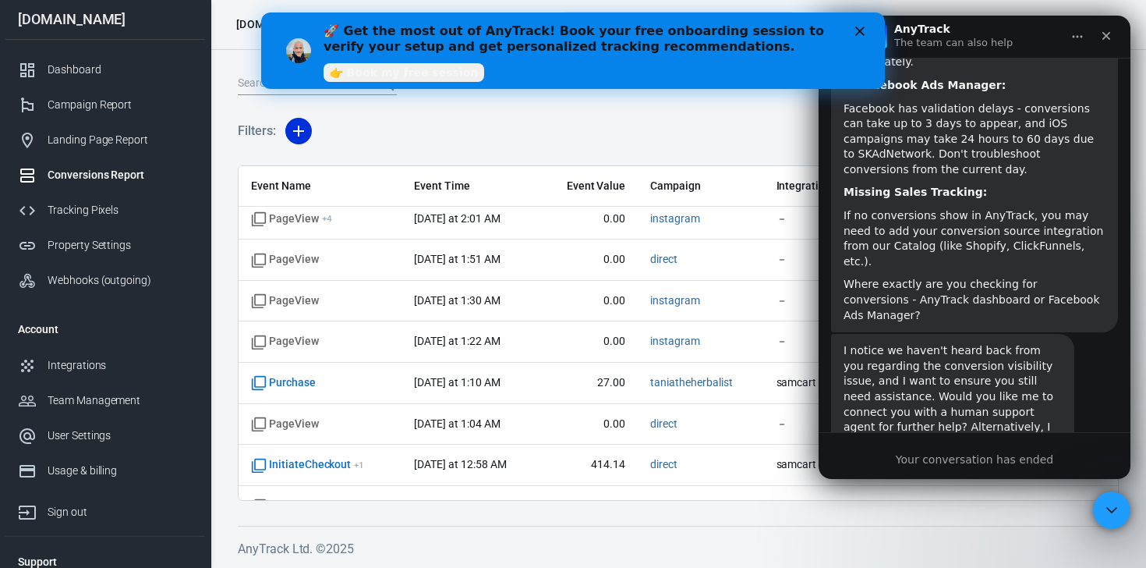
scroll to position [1309, 0]
click at [1104, 36] on icon "Close" at bounding box center [1106, 36] width 12 height 12
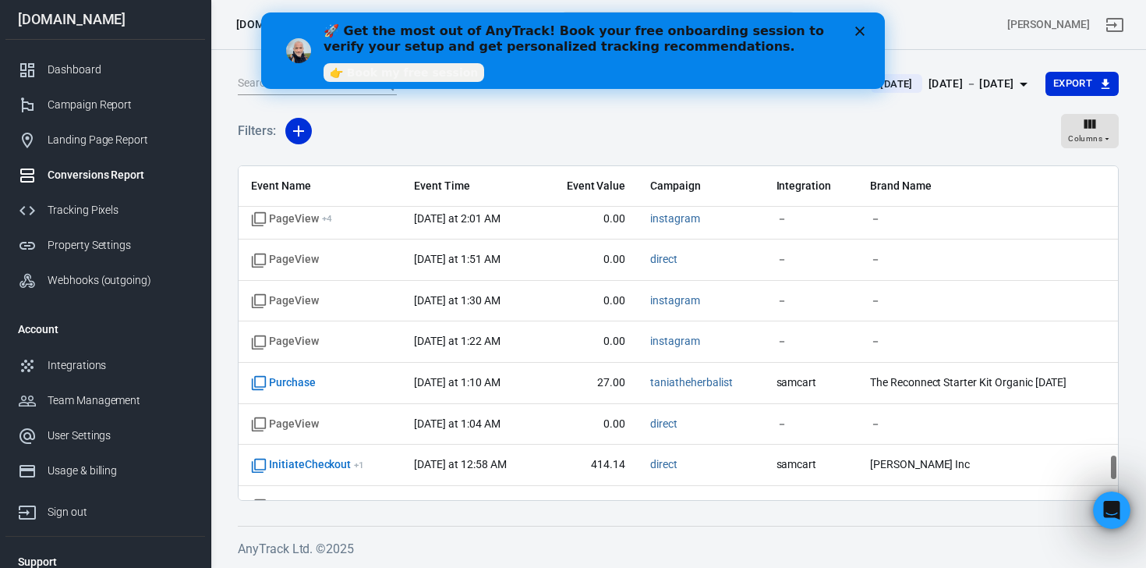
scroll to position [1402, 0]
click at [861, 32] on icon "Close" at bounding box center [859, 31] width 9 height 9
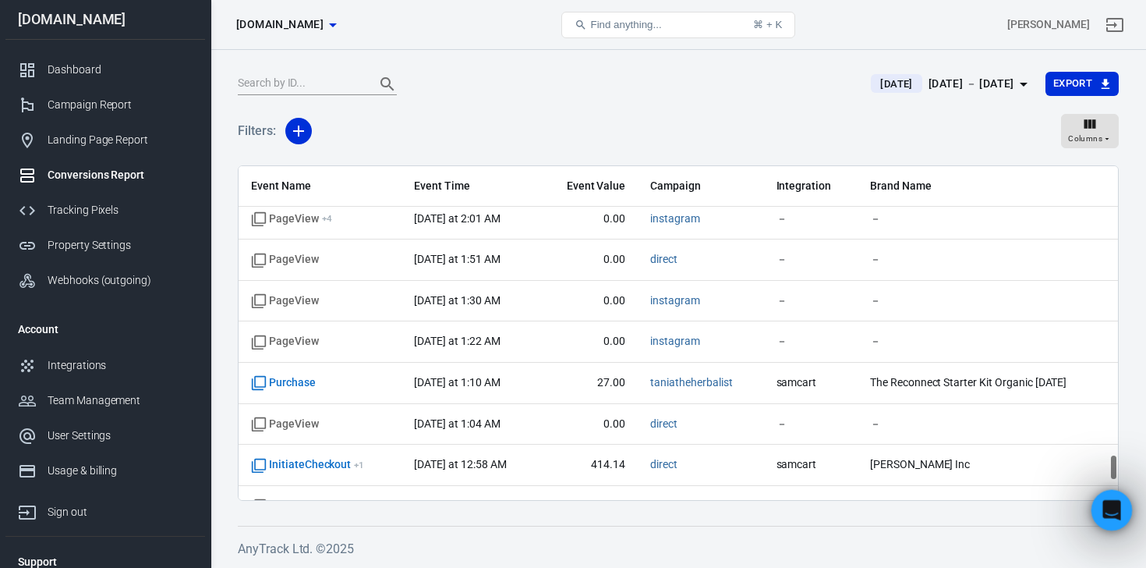
click at [1094, 511] on div "Open Intercom Messenger" at bounding box center [1109, 507] width 51 height 51
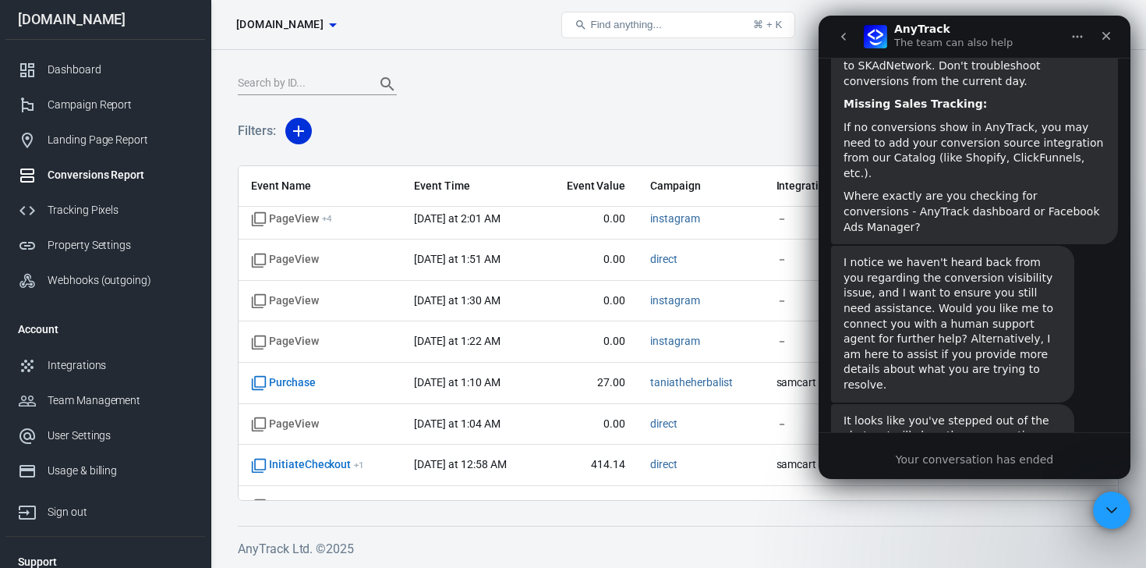
click at [844, 37] on icon "go back" at bounding box center [843, 36] width 12 height 12
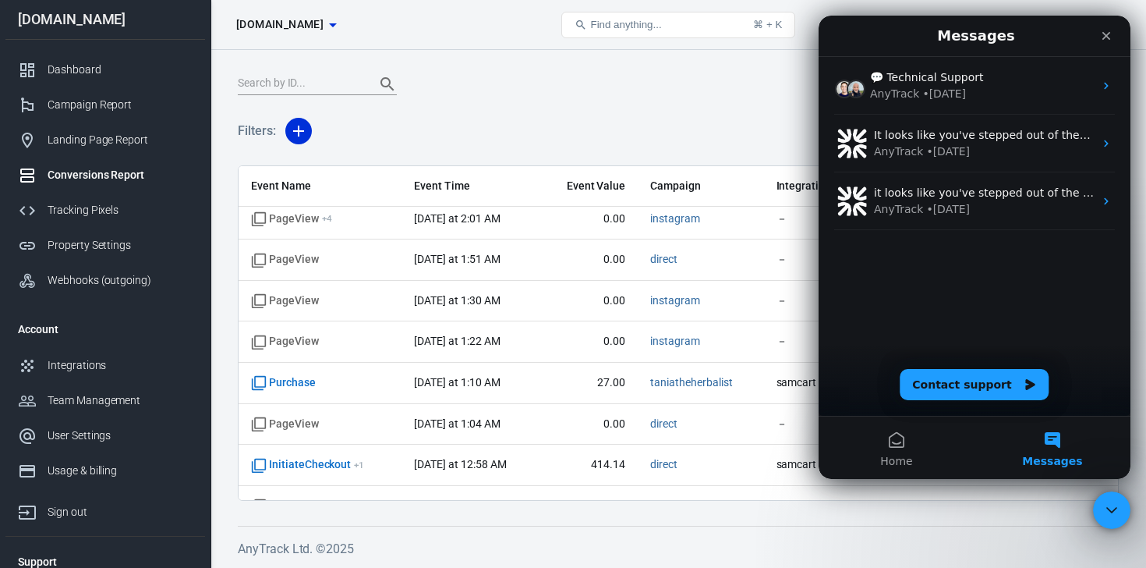
scroll to position [0, 0]
click at [974, 382] on button "Contact support" at bounding box center [974, 384] width 149 height 31
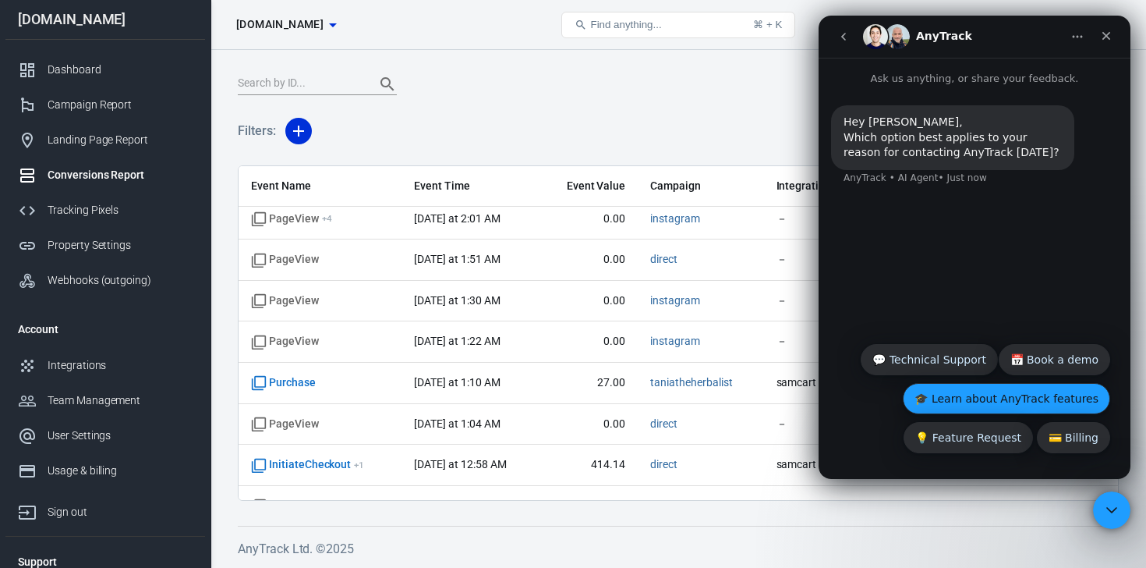
click at [1018, 398] on button "🎓 Learn about AnyTrack features" at bounding box center [1006, 398] width 207 height 31
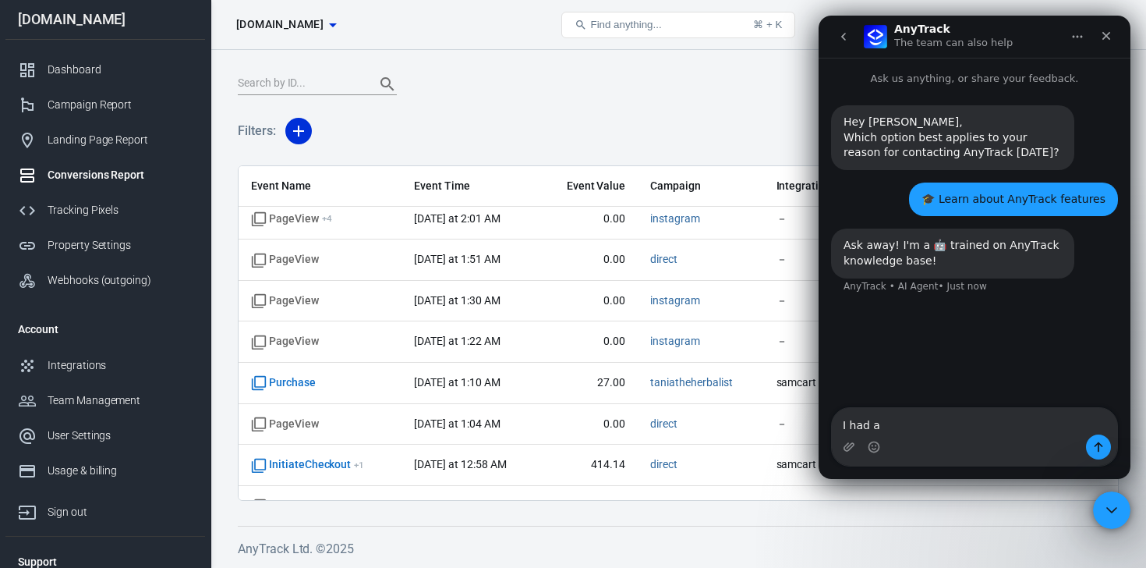
type textarea "I had a"
type textarea "we are running facebook ads and it"
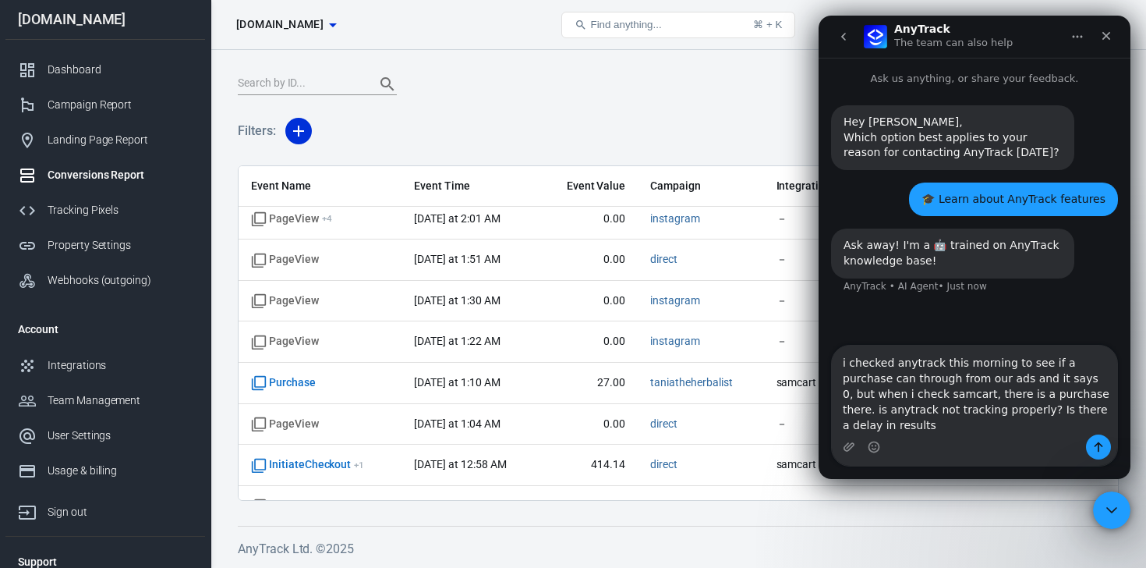
type textarea "i checked anytrack this morning to see if a purchase can through from our ads a…"
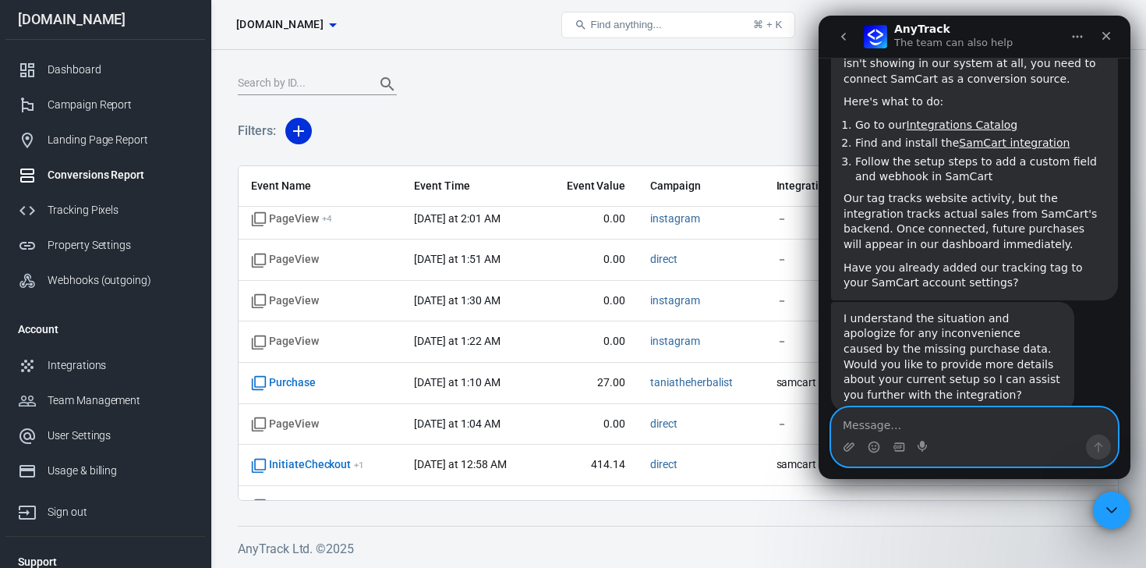
scroll to position [780, 0]
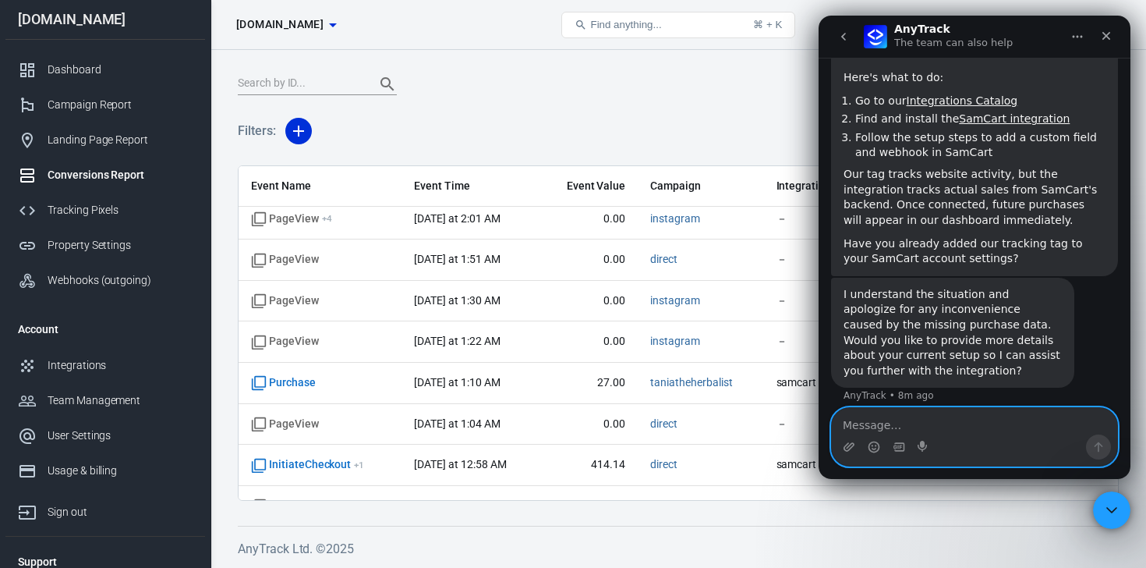
click at [909, 428] on textarea "Message…" at bounding box center [974, 421] width 285 height 27
type textarea "yes"
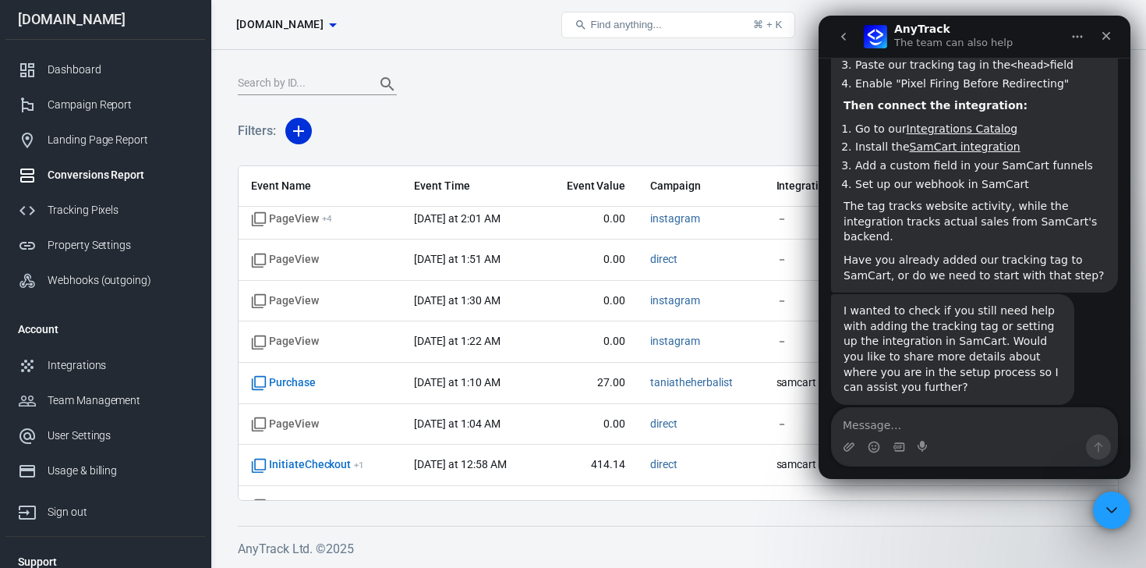
scroll to position [1278, 0]
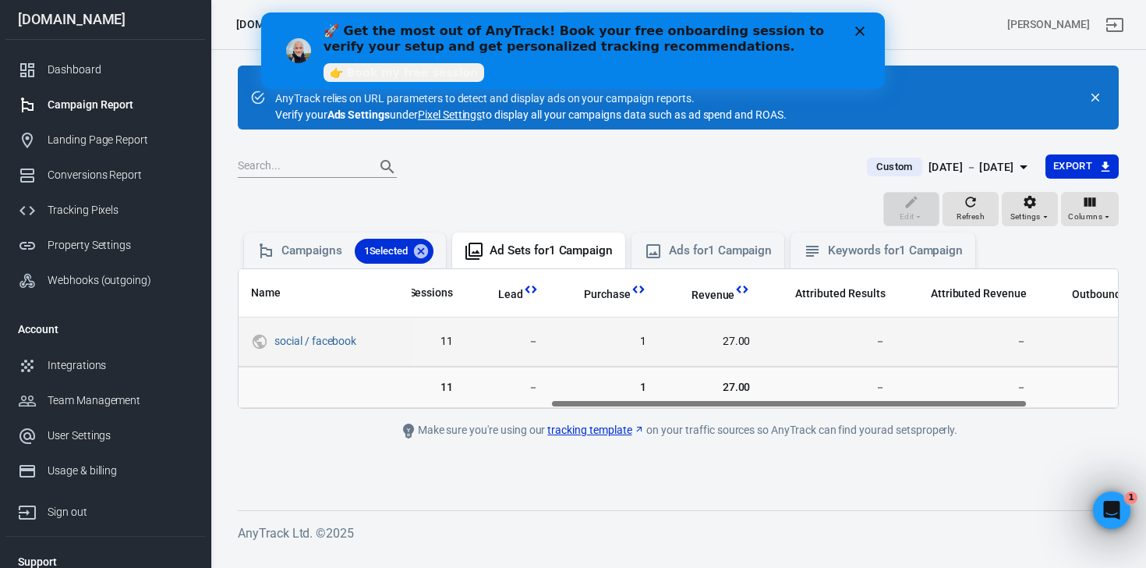
scroll to position [0, 575]
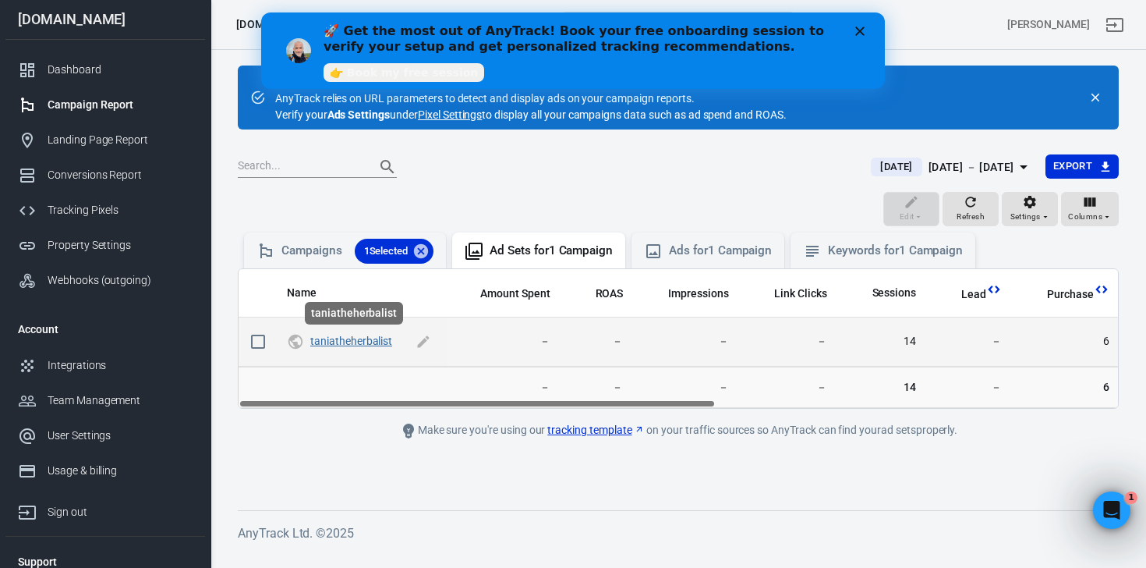
click at [348, 343] on link "taniatheherbalist" at bounding box center [351, 340] width 82 height 12
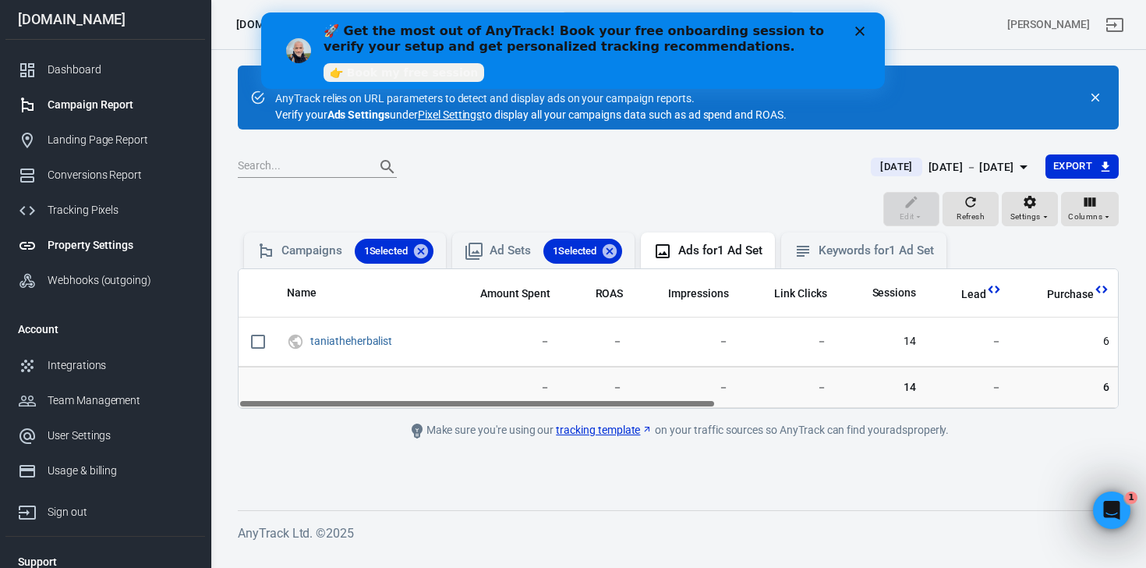
click at [94, 247] on div "Property Settings" at bounding box center [120, 245] width 145 height 16
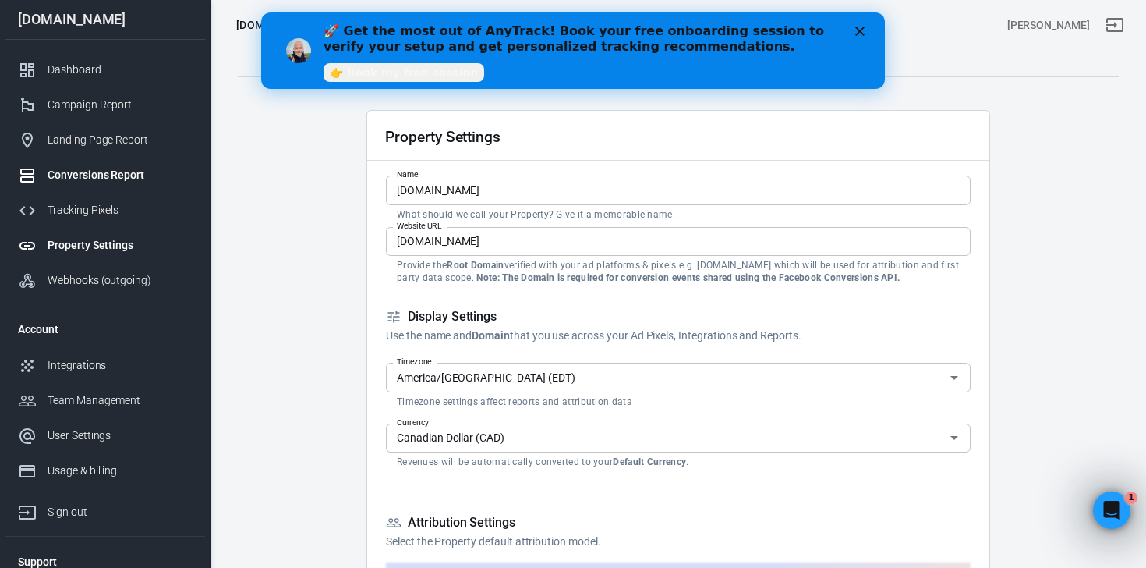
click at [66, 175] on div "Conversions Report" at bounding box center [120, 175] width 145 height 16
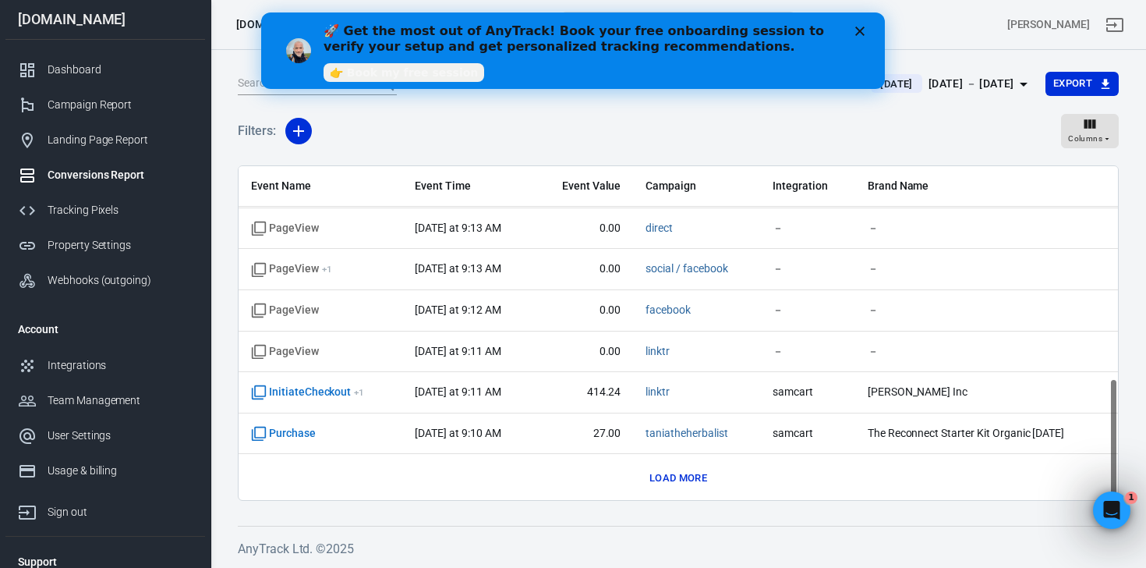
scroll to position [576, 0]
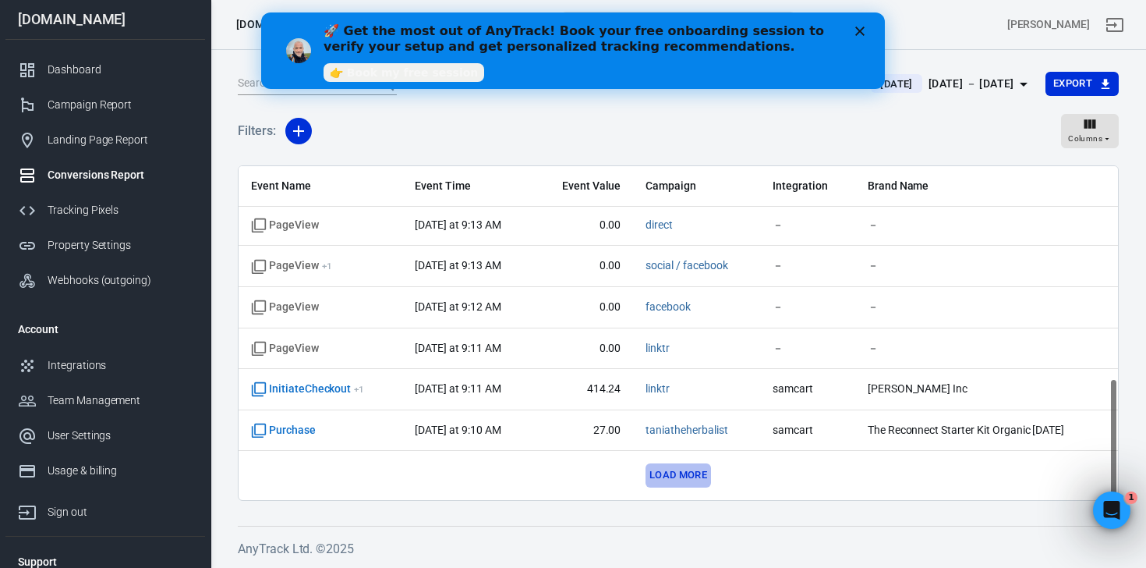
click at [696, 469] on button "Load more" at bounding box center [678, 475] width 65 height 24
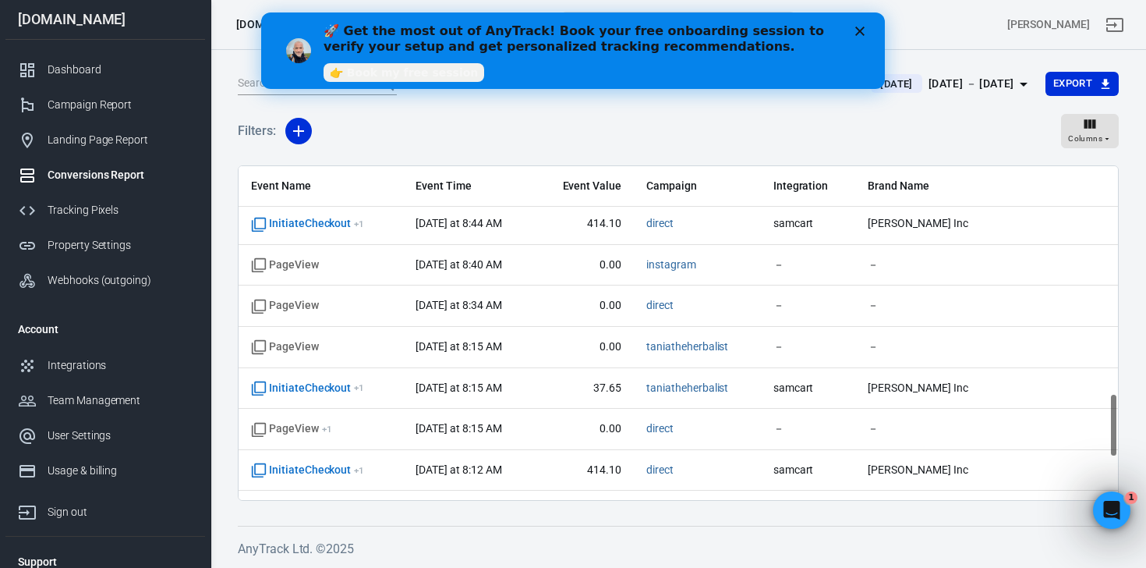
scroll to position [1396, 0]
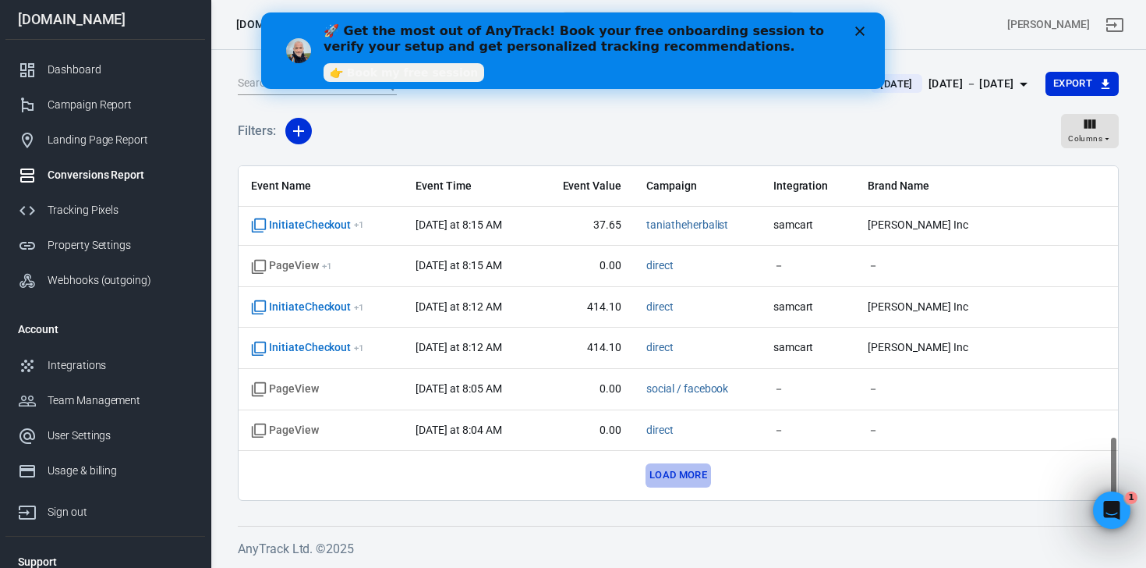
click at [667, 469] on button "Load more" at bounding box center [678, 475] width 65 height 24
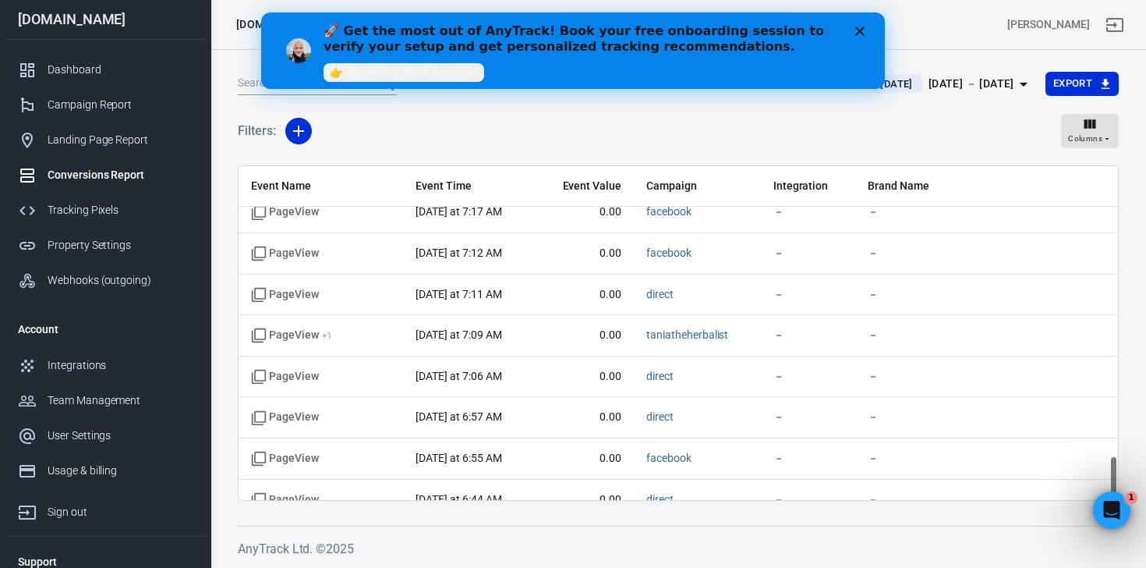
scroll to position [2216, 0]
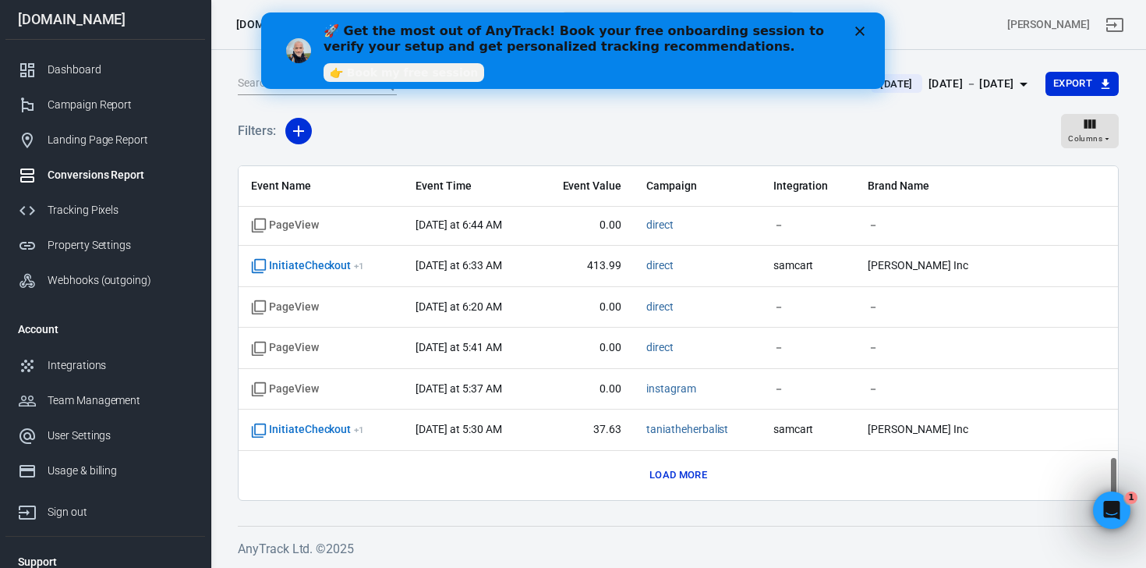
click at [673, 464] on button "Load more" at bounding box center [678, 475] width 65 height 24
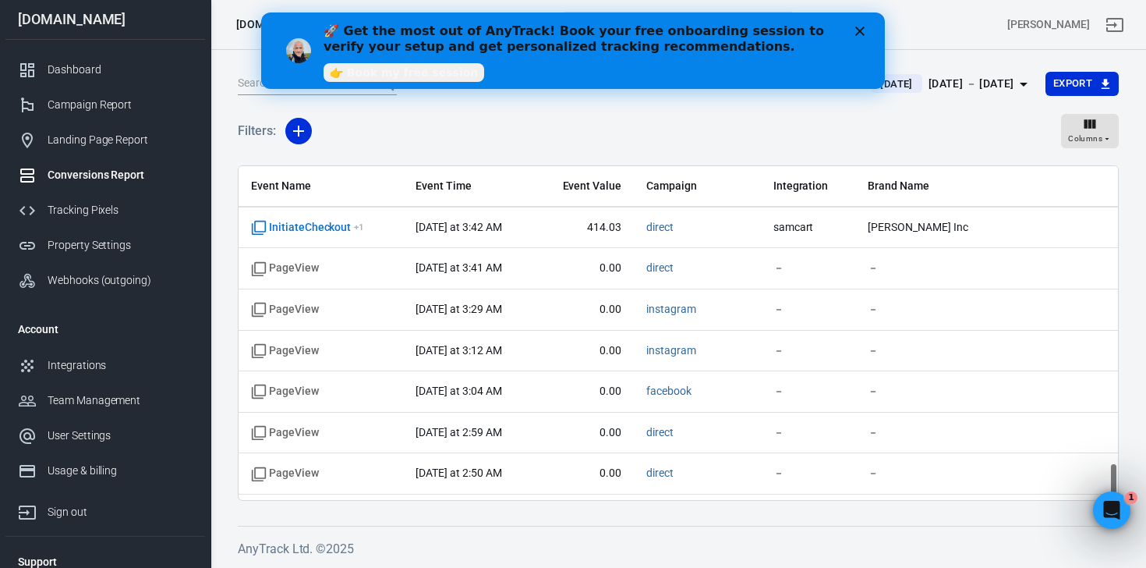
scroll to position [3036, 0]
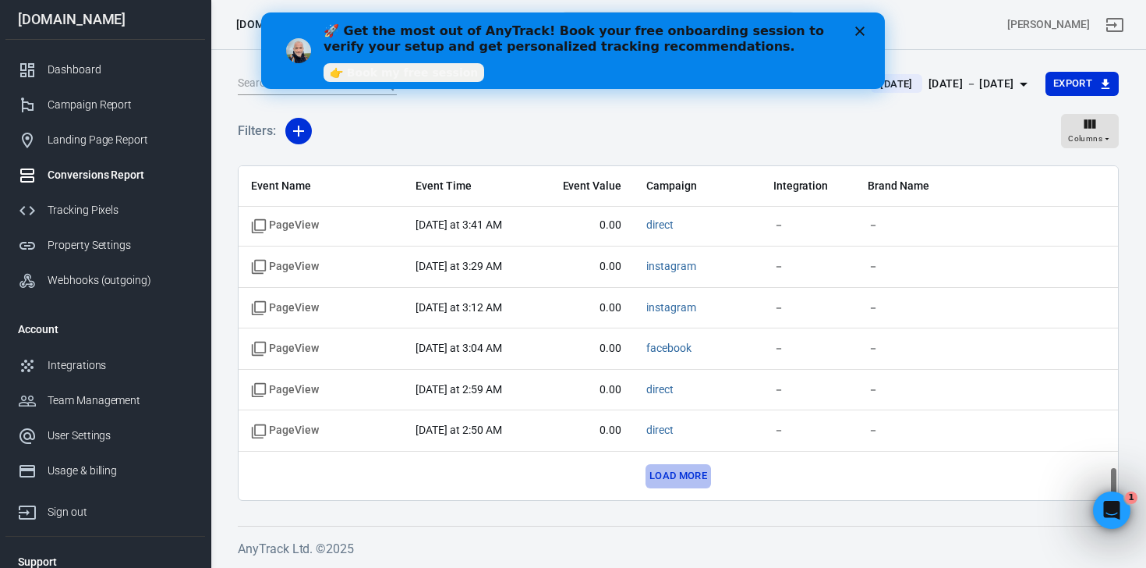
click at [661, 482] on button "Load more" at bounding box center [678, 476] width 65 height 24
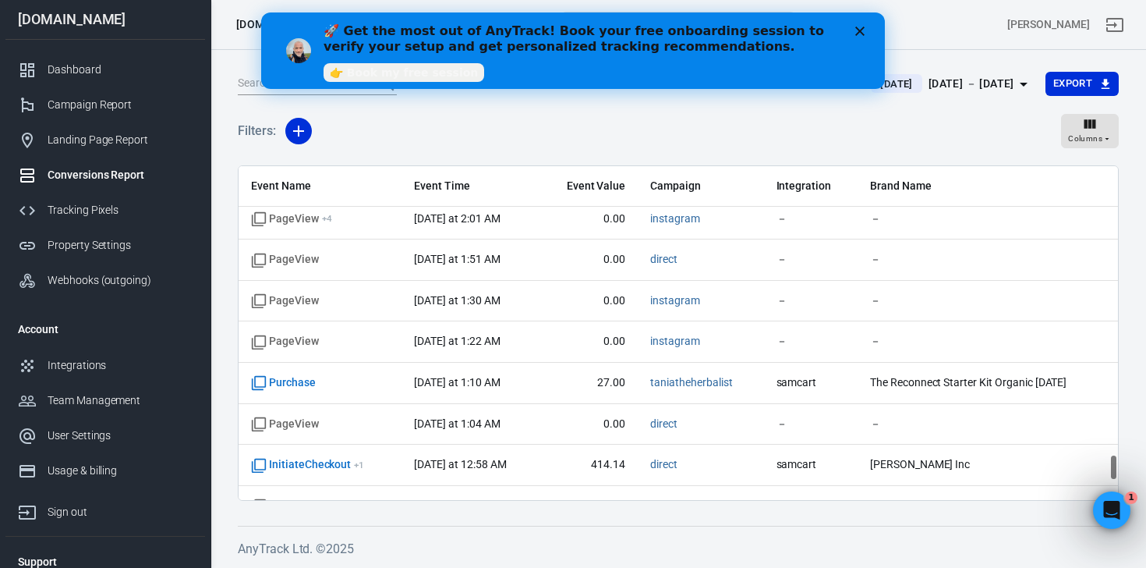
scroll to position [3615, 0]
click at [527, 399] on td "[DATE] at 1:10 AM" at bounding box center [469, 384] width 137 height 41
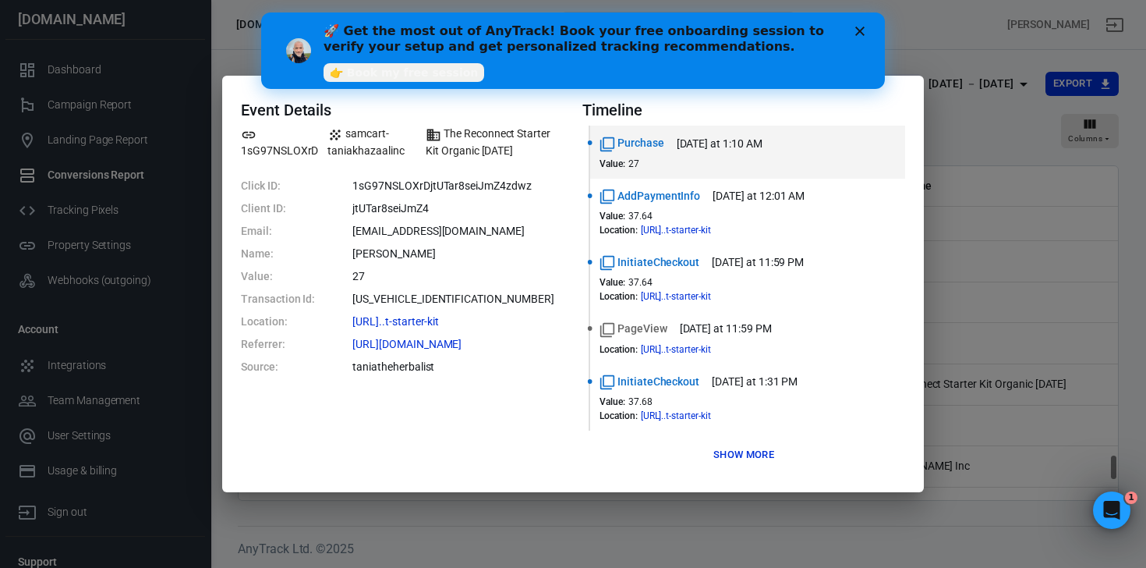
click at [928, 24] on div "Event Details 1sG97NSLOXrD samcart-taniakhazaalinc The Reconnect Starter Kit Or…" at bounding box center [573, 284] width 1146 height 568
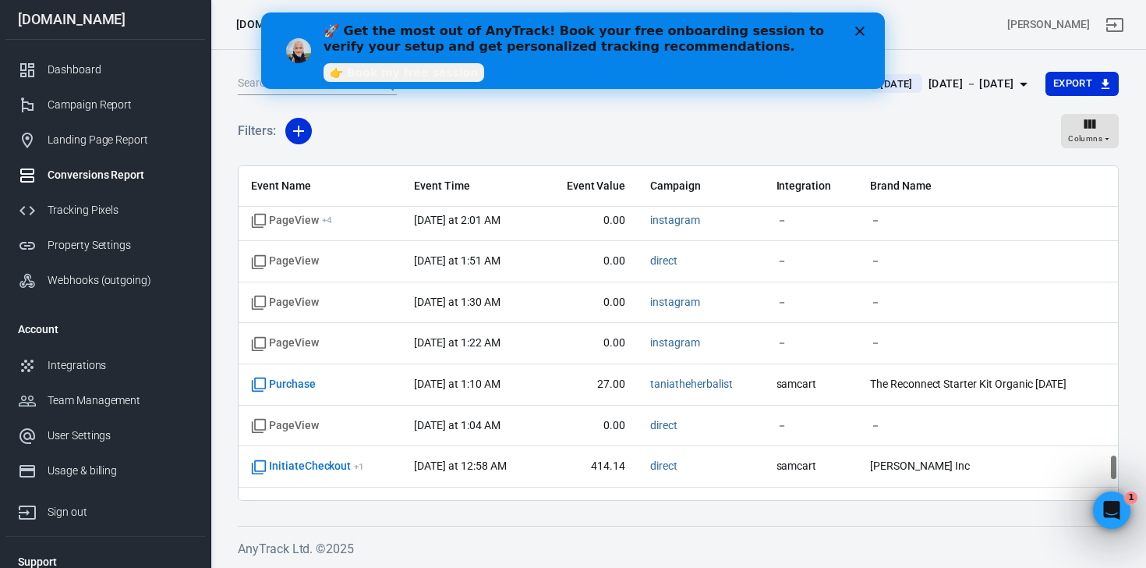
click at [869, 30] on div "Close" at bounding box center [863, 31] width 16 height 9
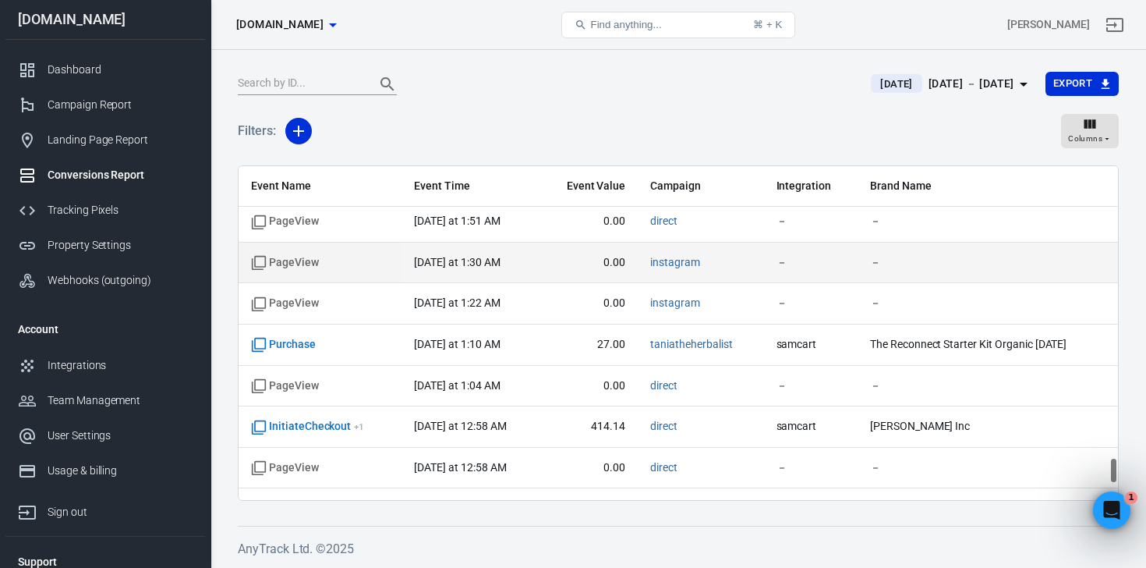
scroll to position [3657, 0]
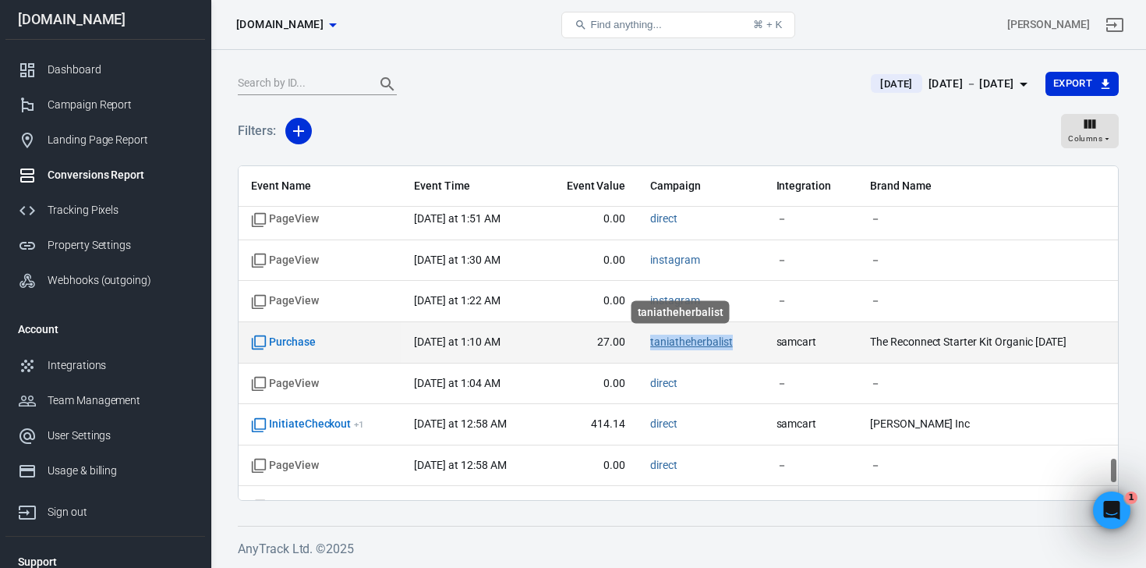
drag, startPoint x: 733, startPoint y: 338, endPoint x: 638, endPoint y: 338, distance: 95.1
click at [650, 338] on span "taniatheherbalist" at bounding box center [700, 342] width 101 height 16
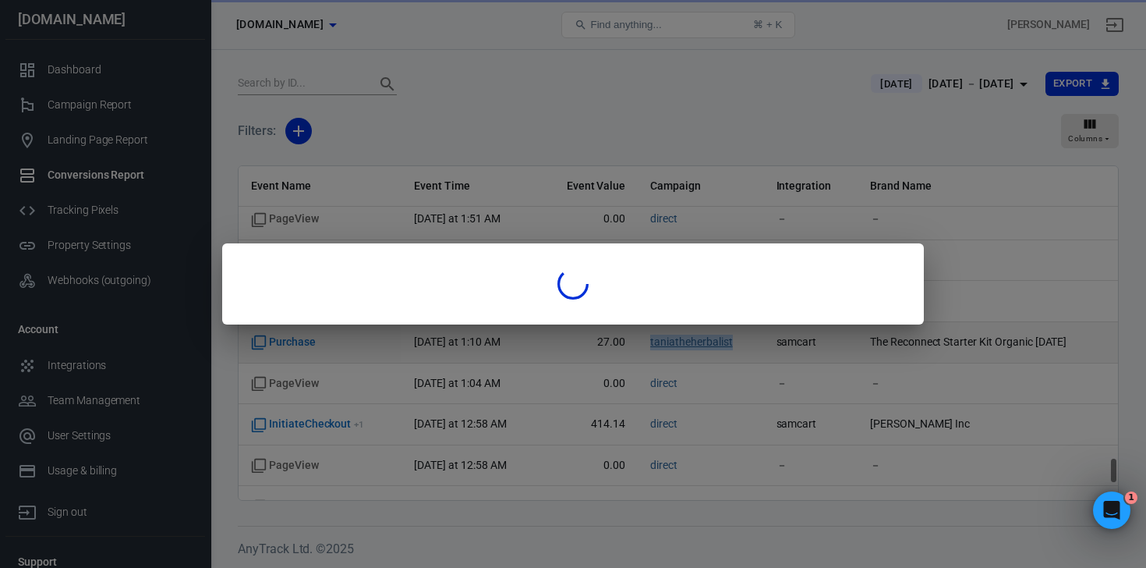
copy link "taniatheherbalist"
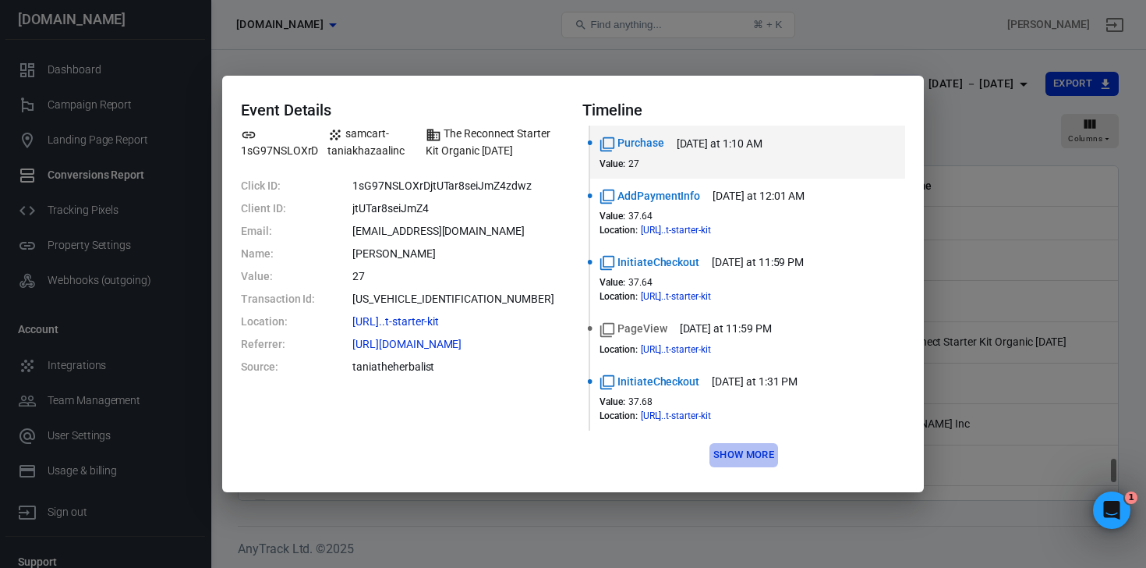
click at [742, 447] on button "Show more" at bounding box center [743, 455] width 69 height 24
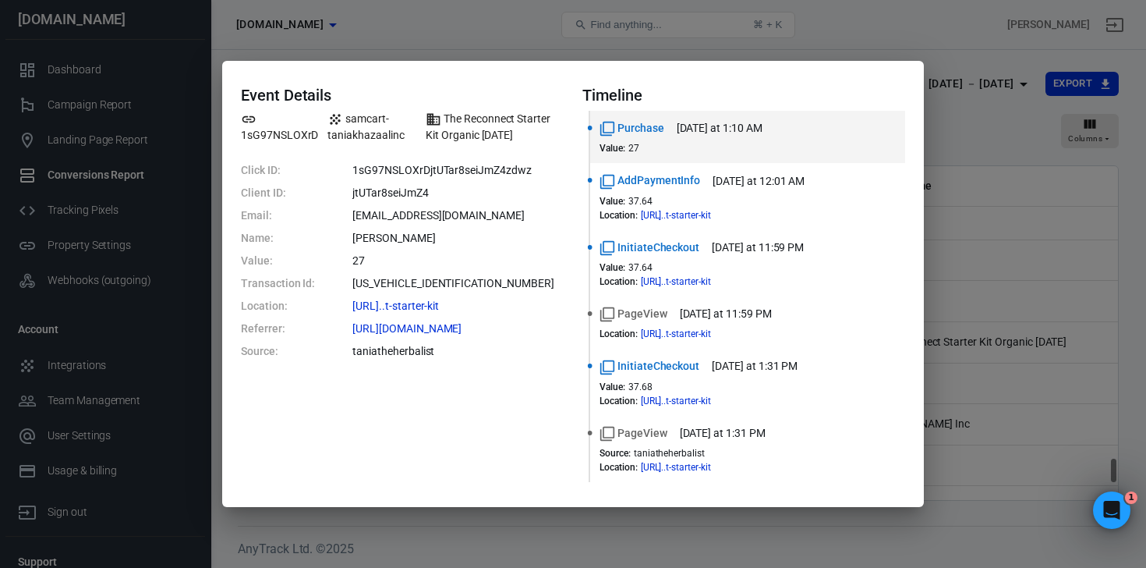
click at [893, 27] on div "Event Details 1sG97NSLOXrD samcart-taniakhazaalinc The Reconnect Starter Kit Or…" at bounding box center [573, 284] width 1146 height 568
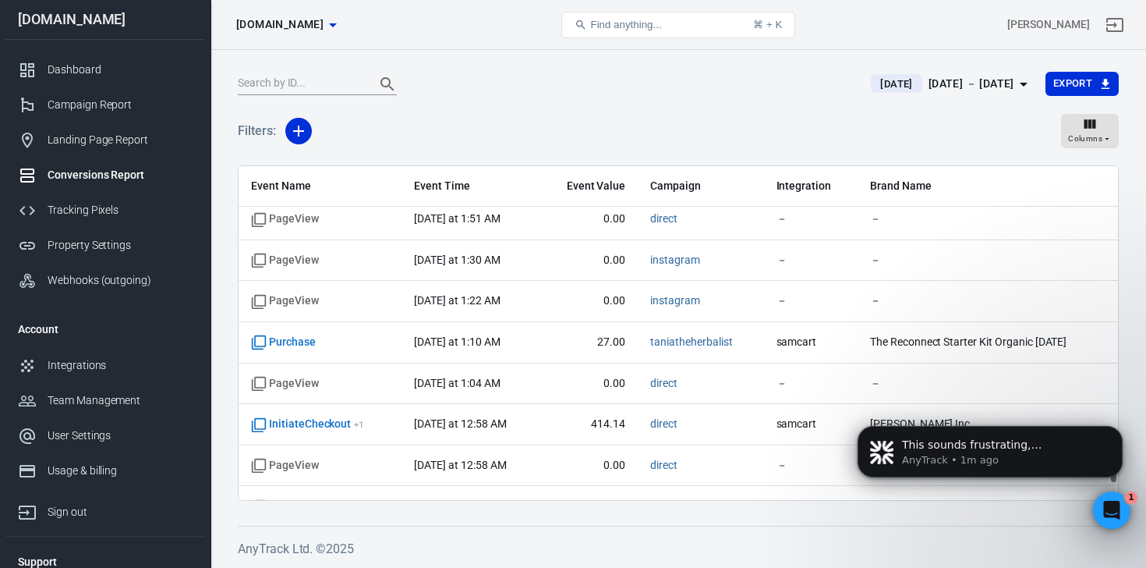
scroll to position [0, 0]
click at [1021, 454] on p "AnyTrack • 1m ago" at bounding box center [1002, 460] width 201 height 14
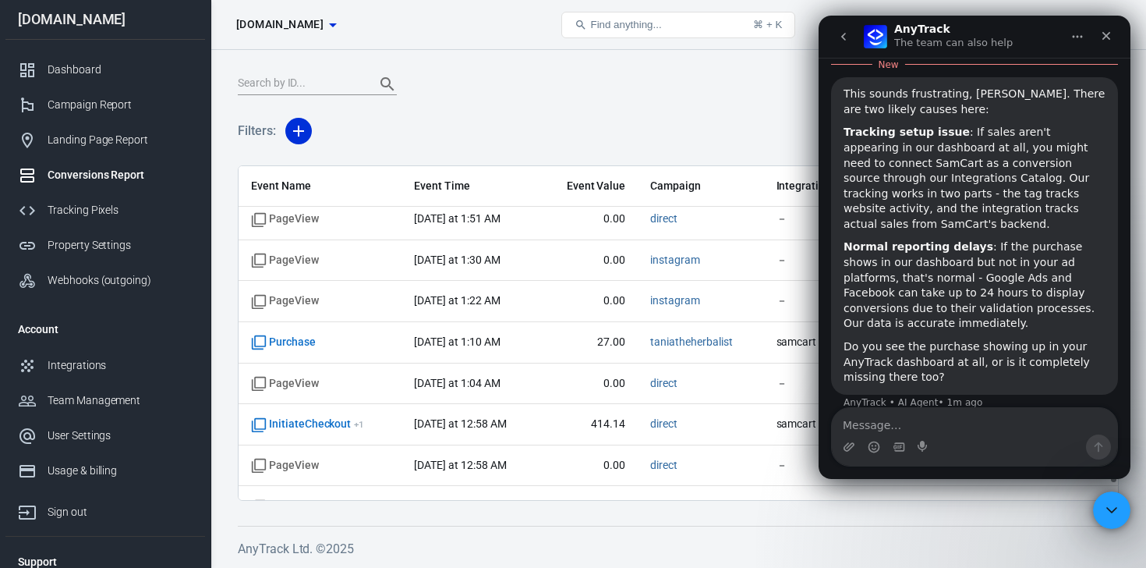
scroll to position [365, 0]
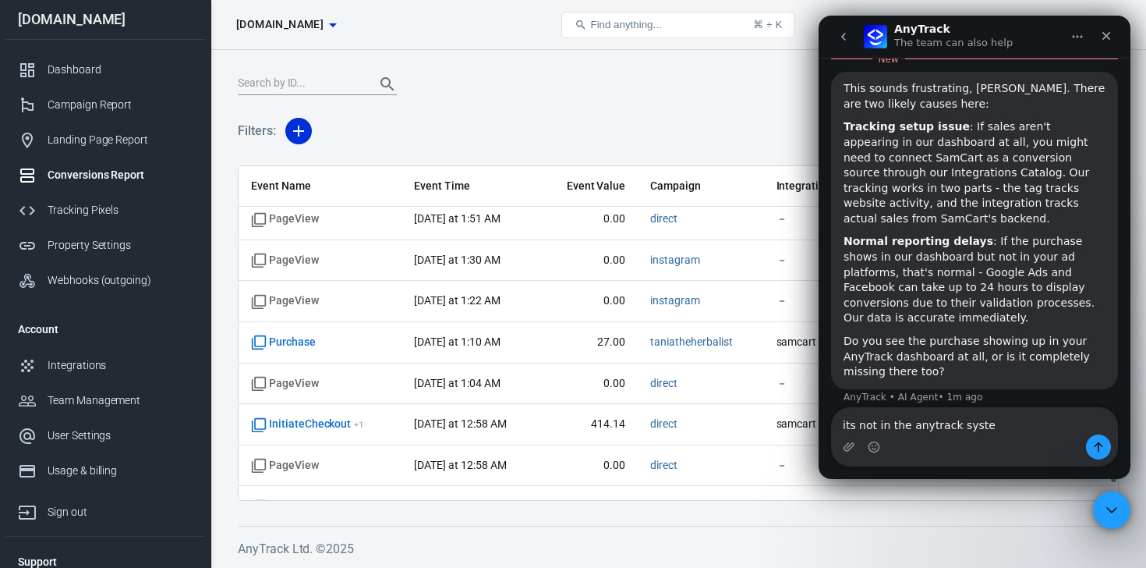
type textarea "its not in the anytrack system"
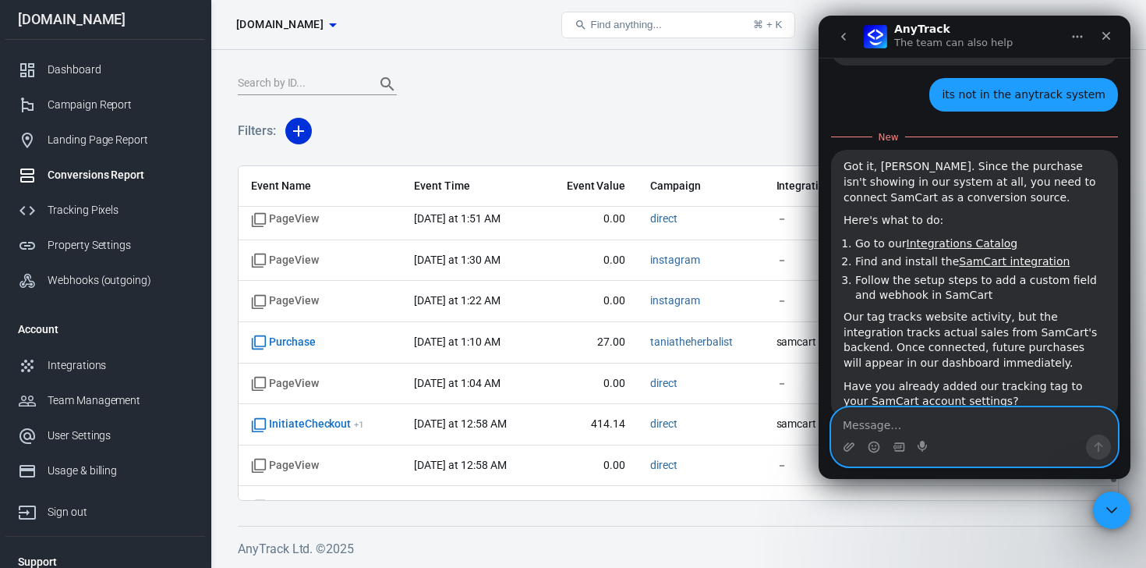
scroll to position [693, 0]
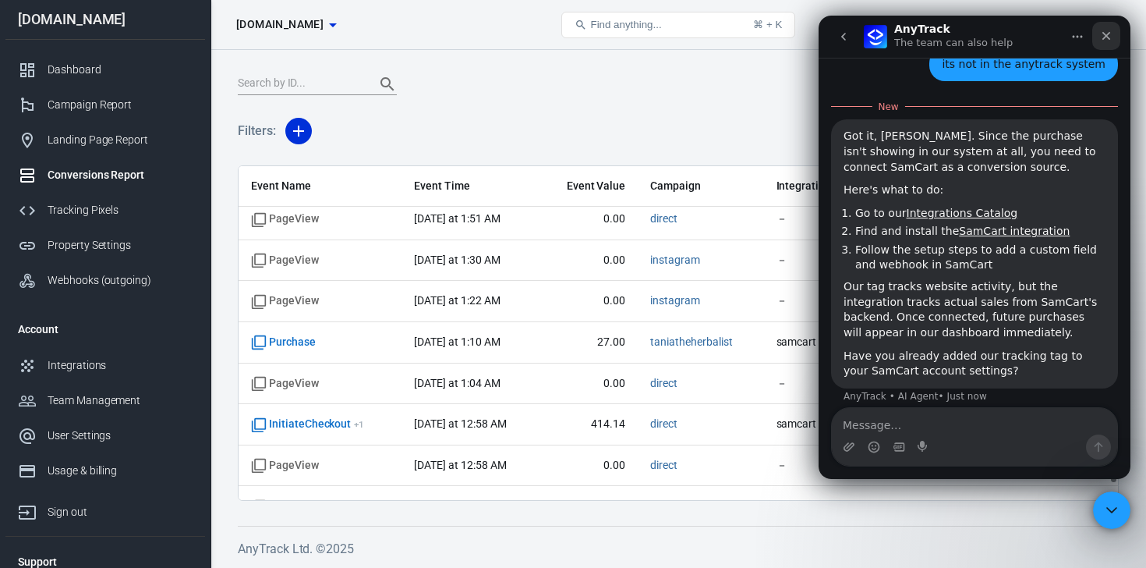
click at [1105, 36] on icon "Close" at bounding box center [1106, 36] width 9 height 9
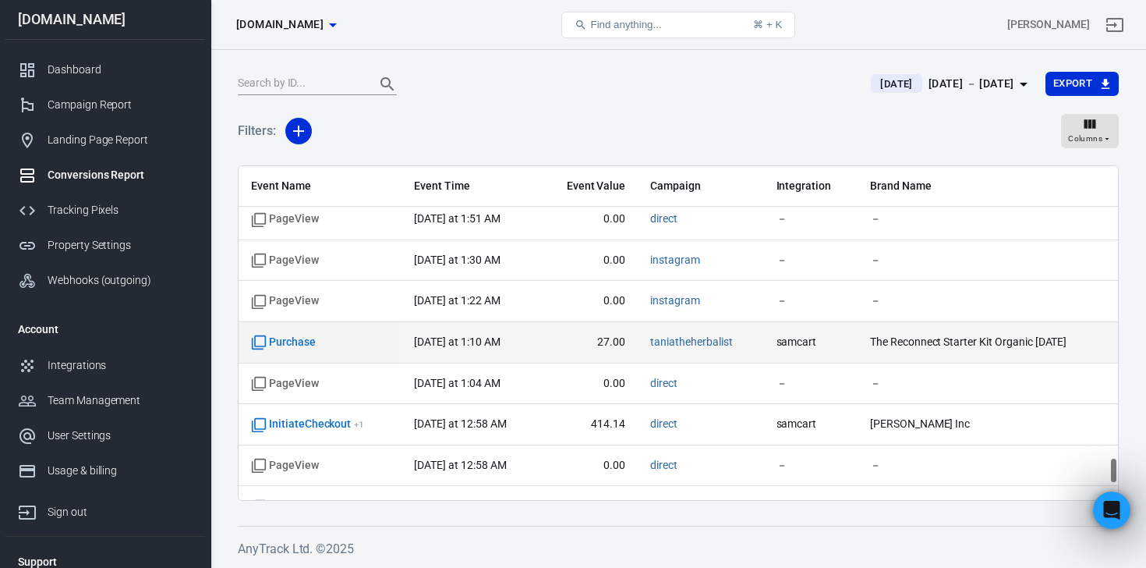
scroll to position [667, 0]
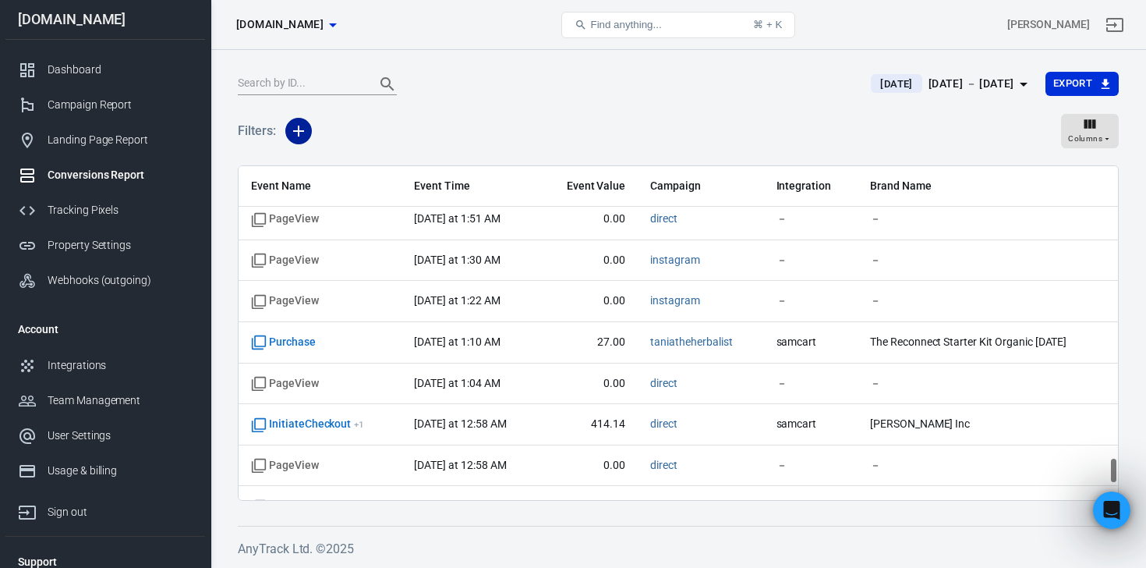
click at [291, 125] on icon "button" at bounding box center [298, 131] width 19 height 19
click at [332, 190] on li "Integration" at bounding box center [338, 193] width 106 height 28
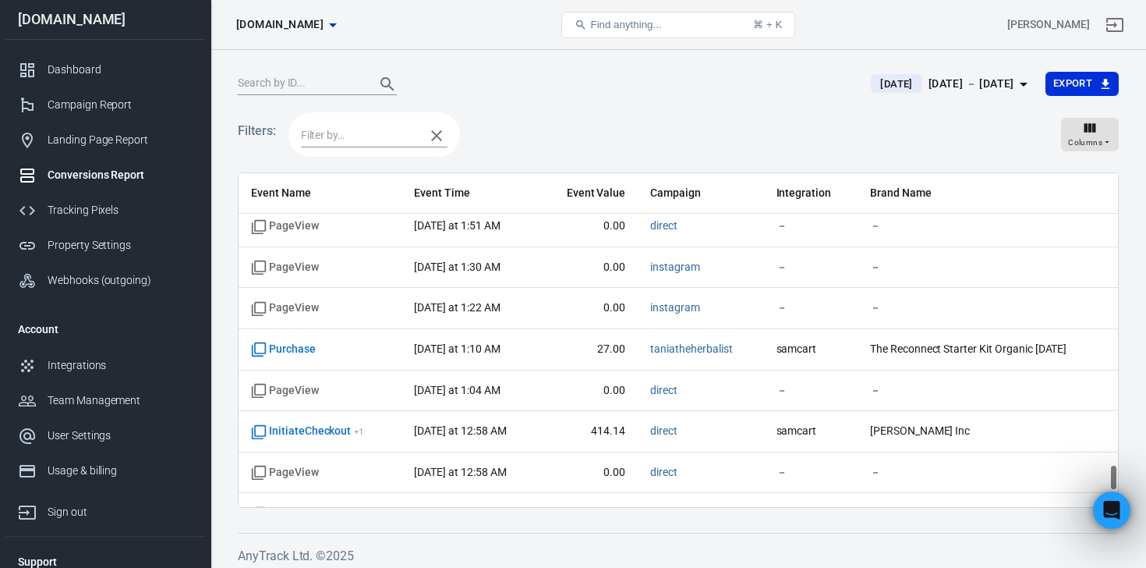
click at [346, 129] on input "text" at bounding box center [359, 135] width 116 height 19
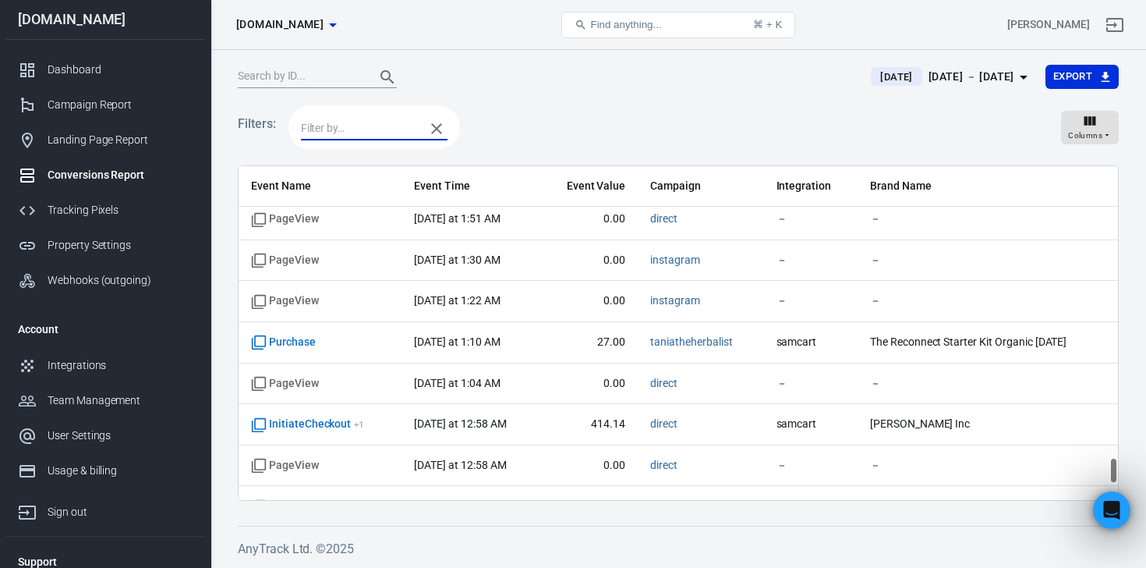
click at [391, 122] on input "text" at bounding box center [359, 127] width 116 height 19
type input "facebook"
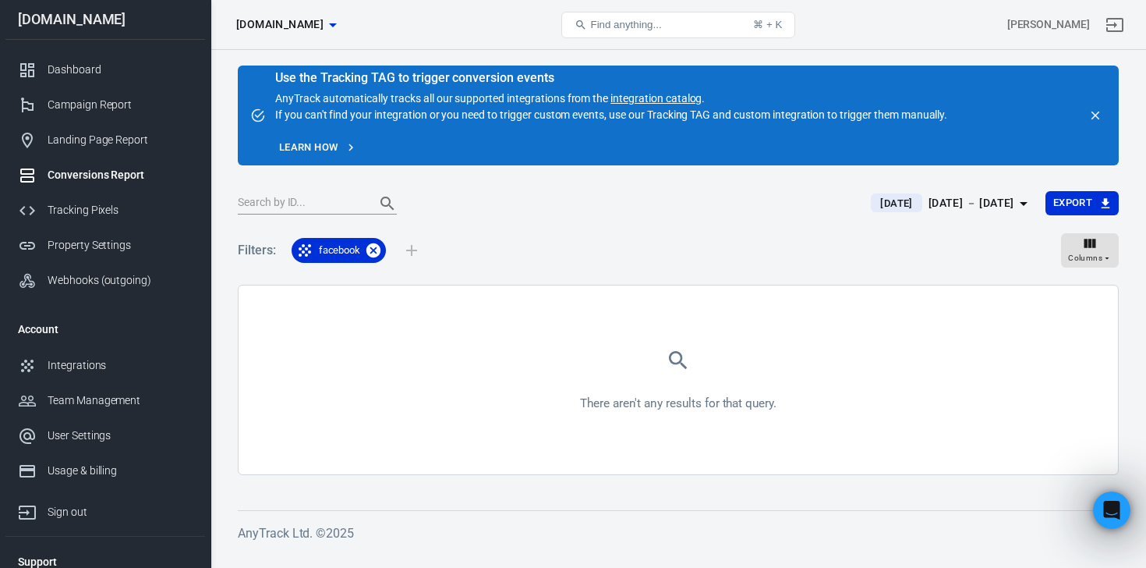
click at [375, 253] on icon at bounding box center [373, 250] width 14 height 14
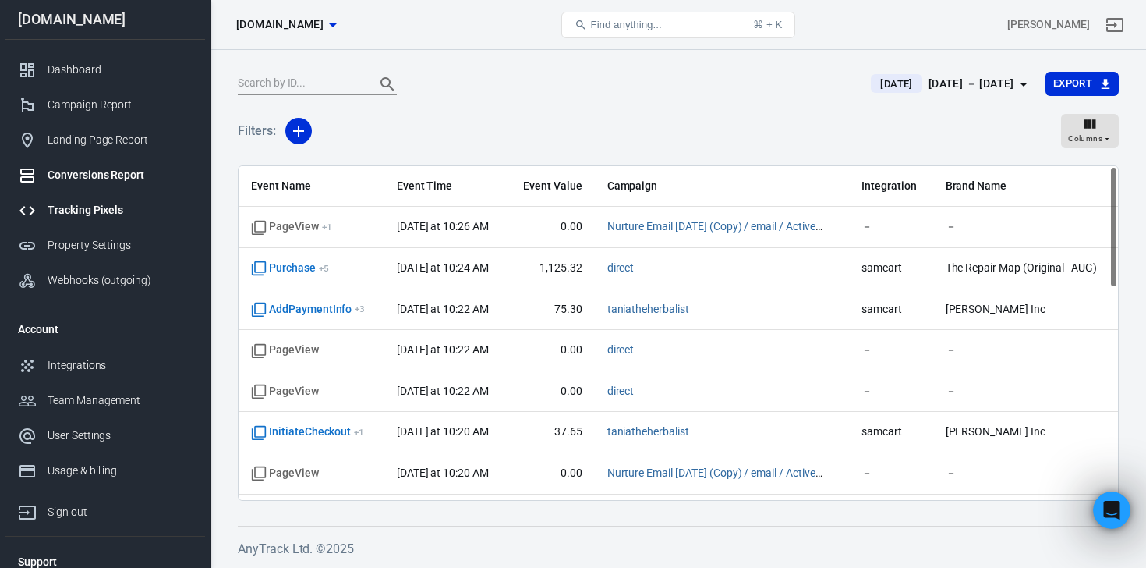
click at [122, 206] on div "Tracking Pixels" at bounding box center [120, 210] width 145 height 16
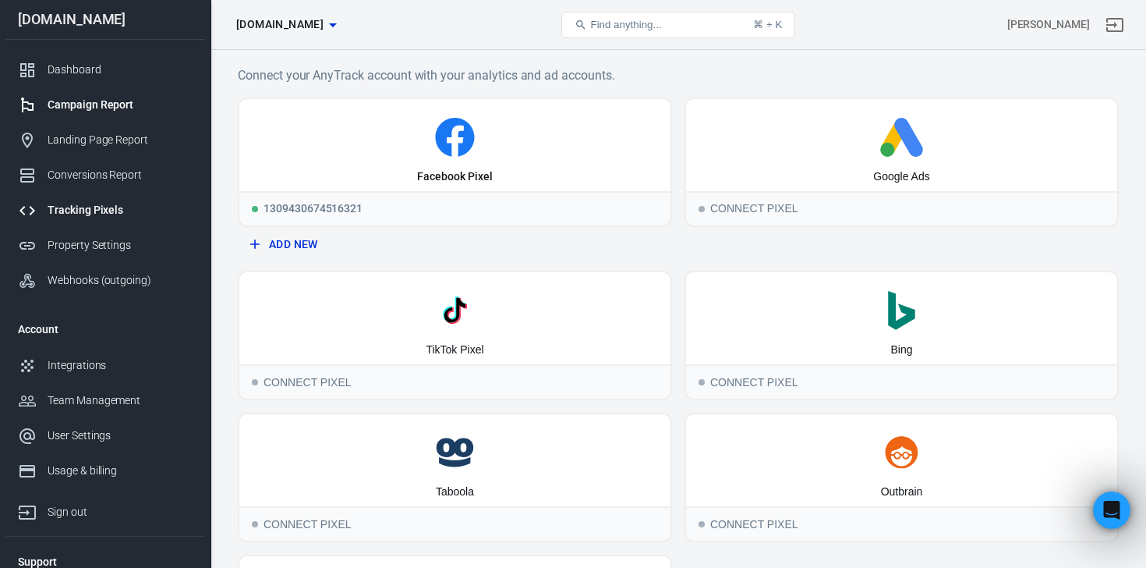
click at [99, 94] on link "Campaign Report" at bounding box center [105, 104] width 200 height 35
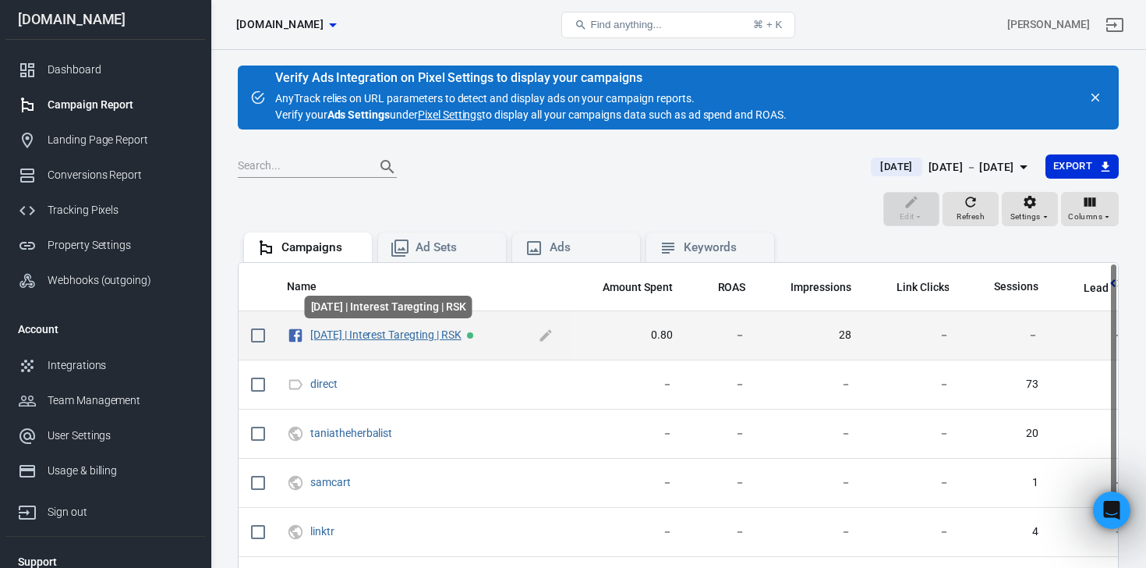
click at [444, 337] on link "[DATE] | Interest Taregting | RSK" at bounding box center [385, 334] width 151 height 12
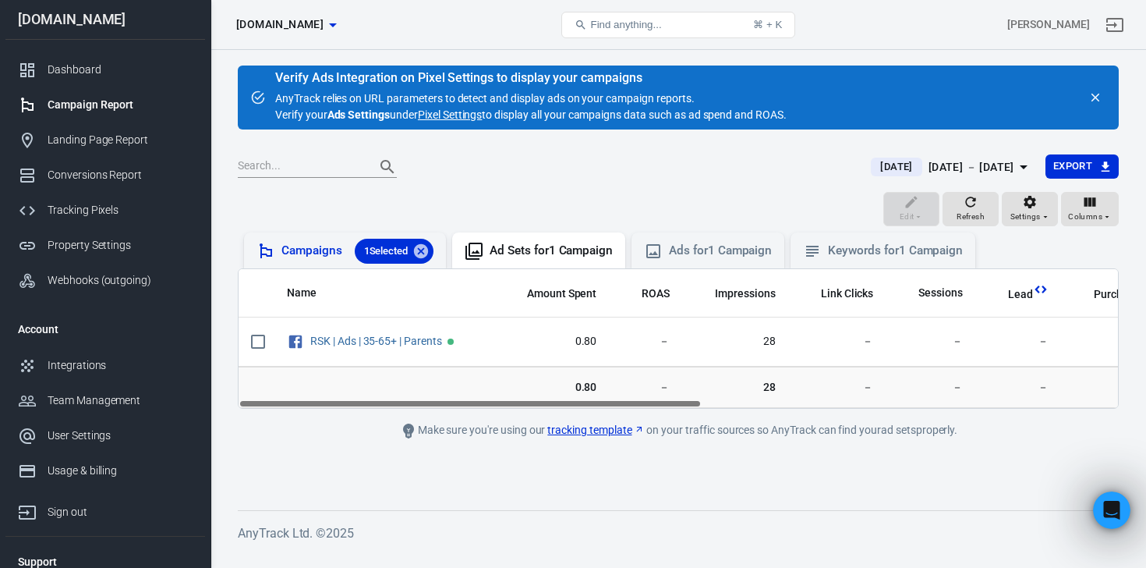
click at [316, 250] on div "Campaigns 1 Selected" at bounding box center [357, 251] width 152 height 25
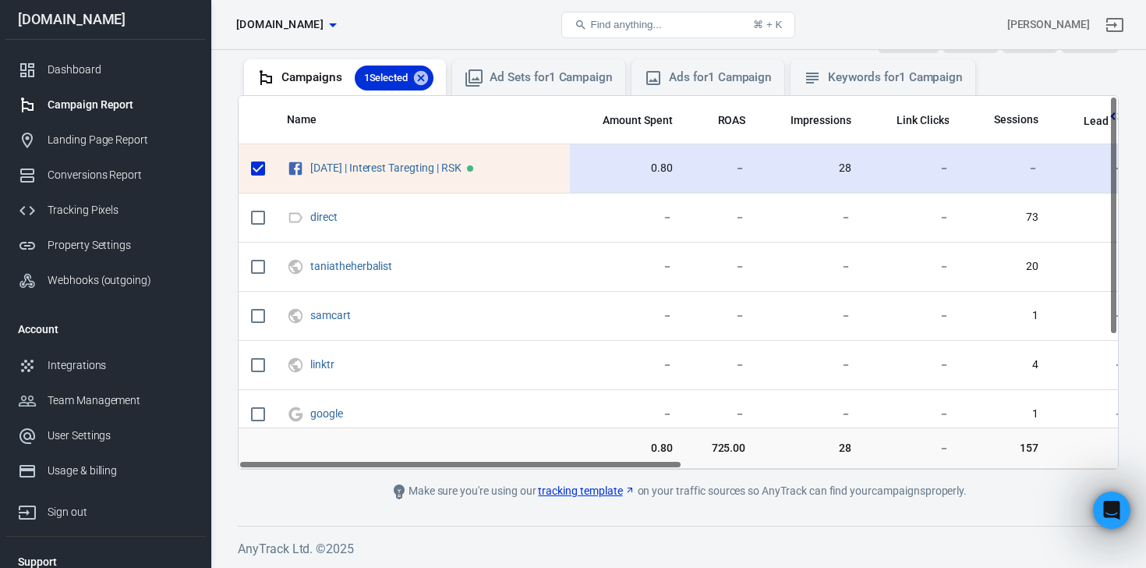
click at [259, 167] on input "scrollable content" at bounding box center [258, 168] width 33 height 33
checkbox input "false"
